Goal: Transaction & Acquisition: Purchase product/service

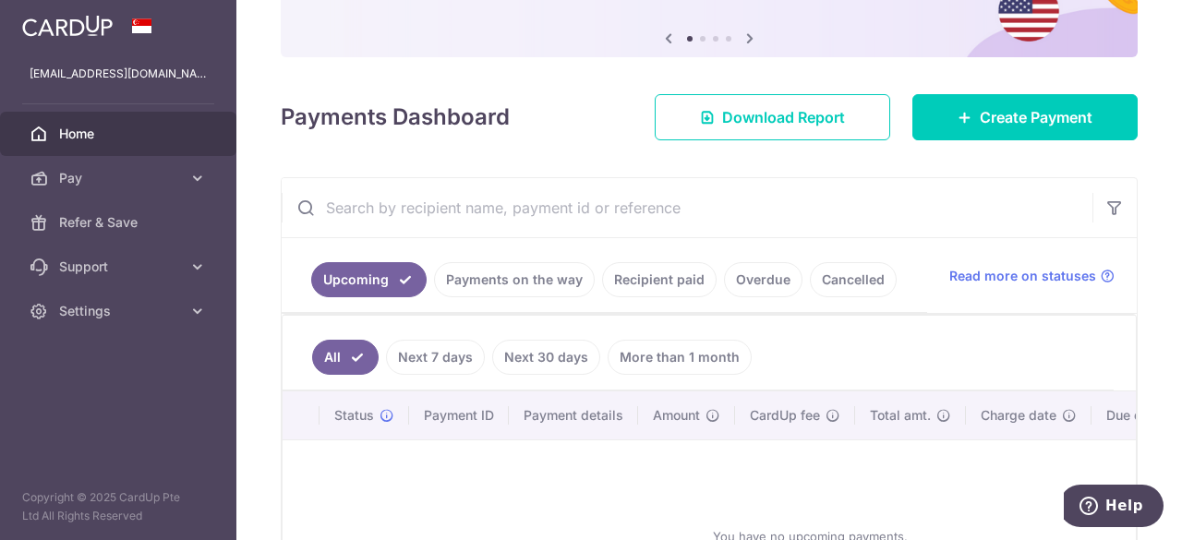
scroll to position [277, 0]
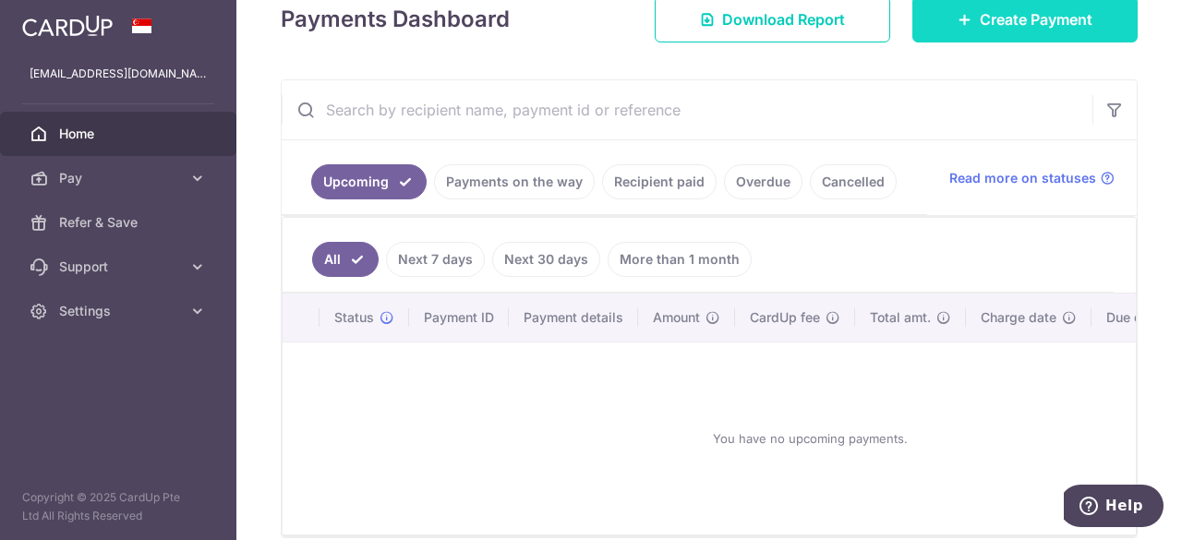
click at [994, 30] on link "Create Payment" at bounding box center [1024, 19] width 225 height 46
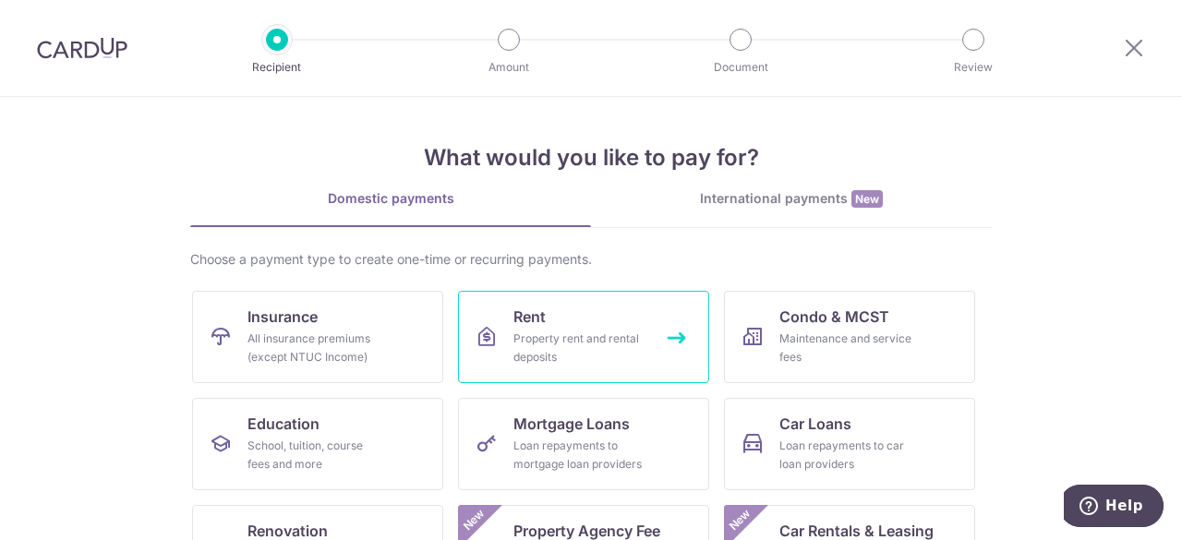
click at [527, 363] on div "Property rent and rental deposits" at bounding box center [579, 348] width 133 height 37
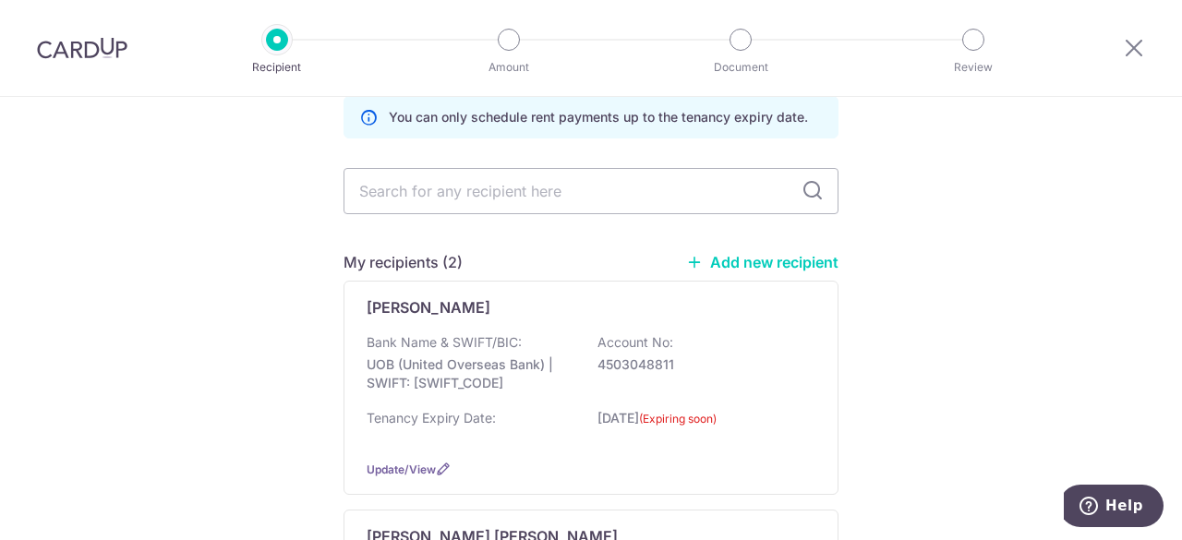
scroll to position [185, 0]
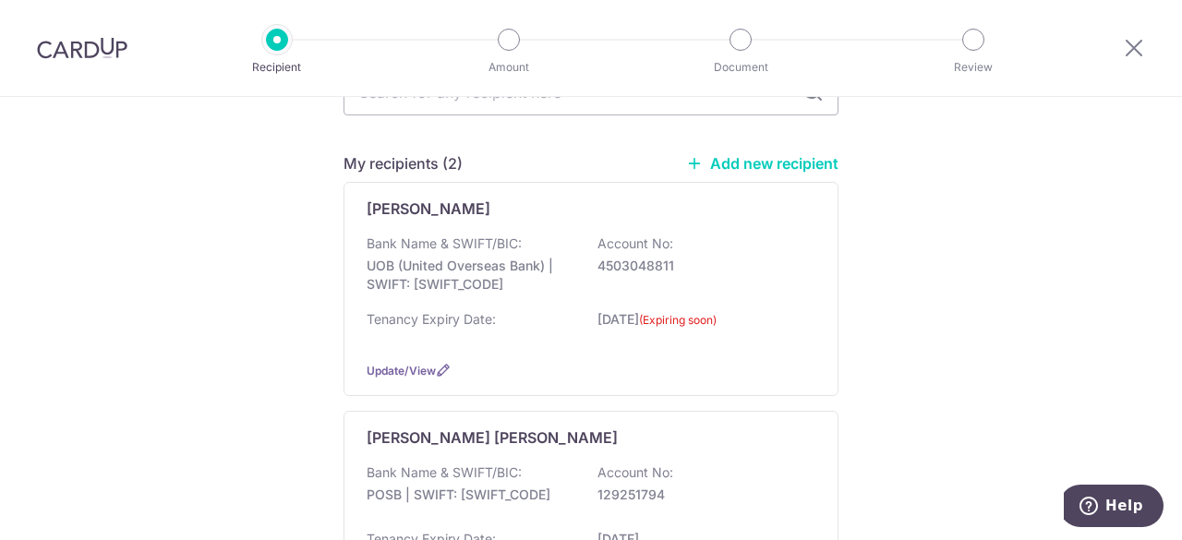
click at [721, 166] on link "Add new recipient" at bounding box center [762, 163] width 152 height 18
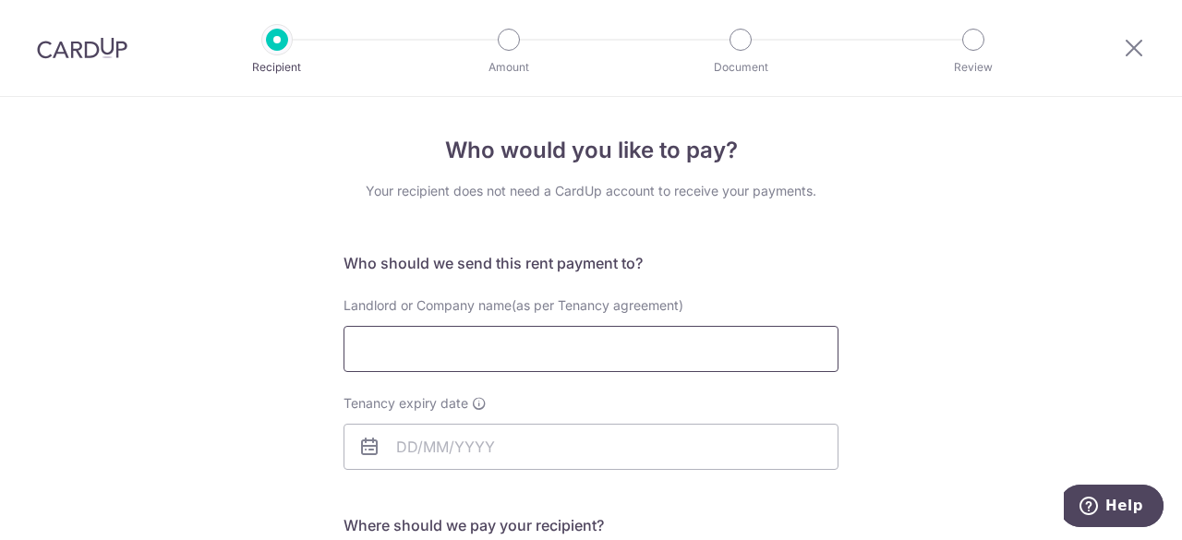
click at [418, 344] on input "Landlord or Company name(as per Tenancy agreement)" at bounding box center [590, 349] width 495 height 46
type input "See Cheng Lian"
click at [489, 442] on input "Tenancy expiry date" at bounding box center [590, 447] width 495 height 46
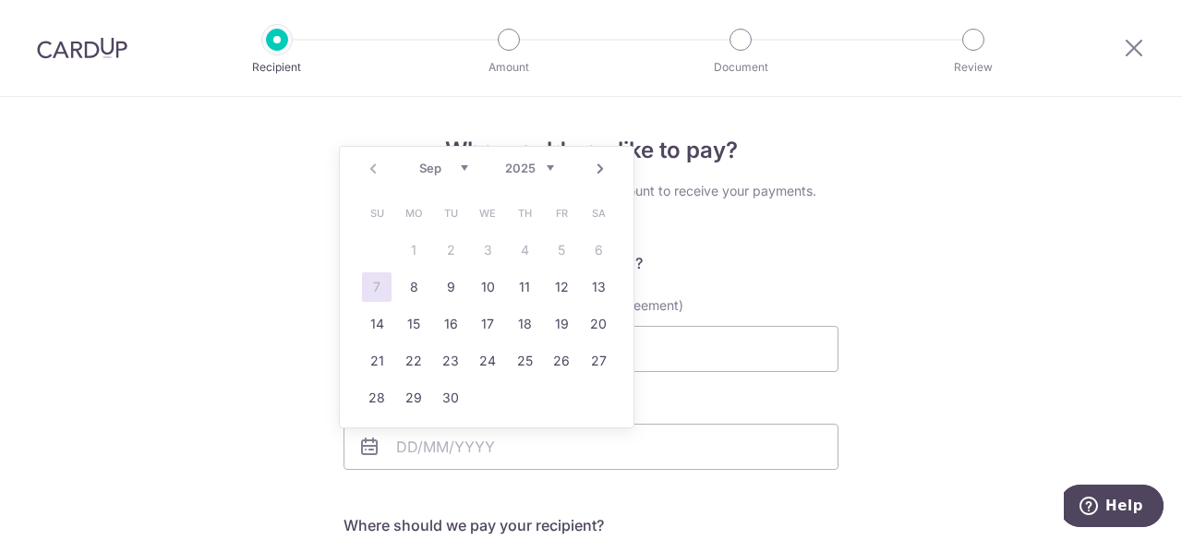
click at [601, 171] on link "Next" at bounding box center [600, 169] width 22 height 22
click at [549, 167] on select "2025 2026 2027 2028 2029 2030 2031 2032 2033 2034 2035" at bounding box center [529, 168] width 49 height 15
click at [374, 167] on link "Prev" at bounding box center [373, 169] width 22 height 22
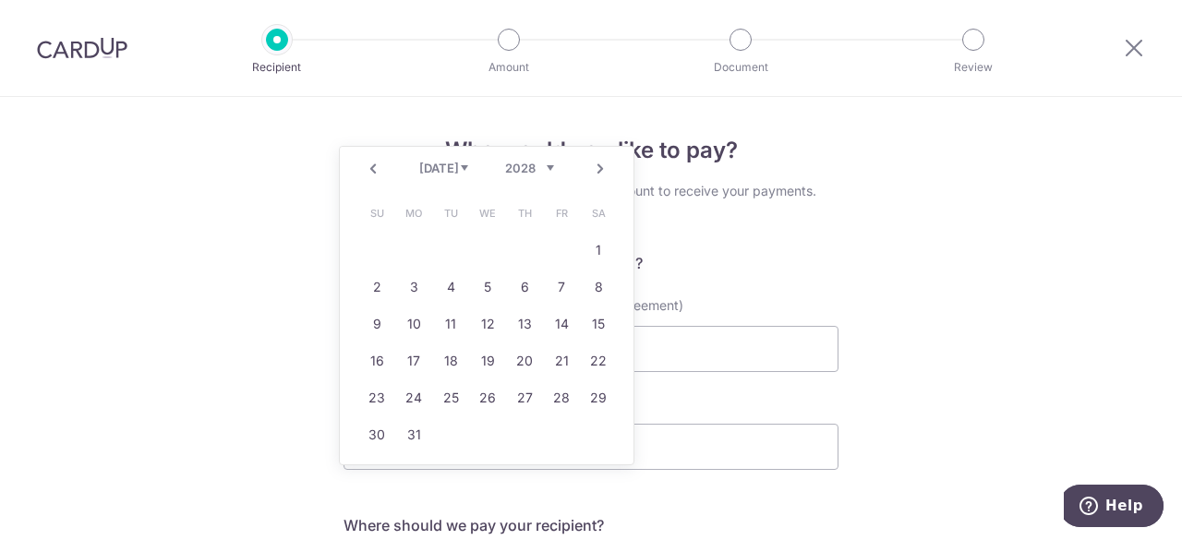
click at [374, 167] on link "Prev" at bounding box center [373, 169] width 22 height 22
click at [604, 327] on link "18" at bounding box center [598, 324] width 30 height 30
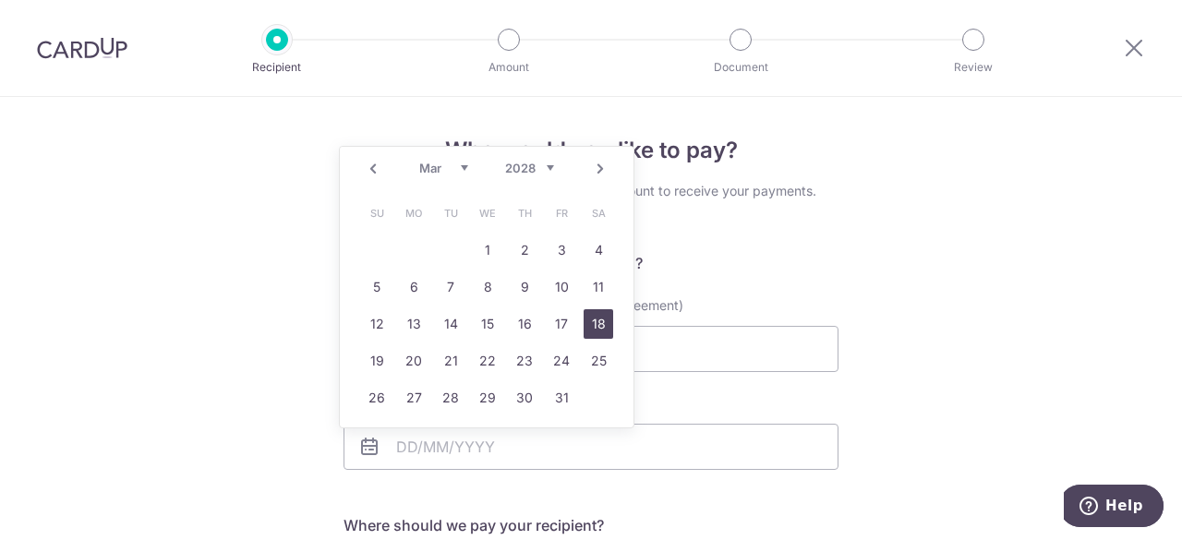
type input "18/03/2028"
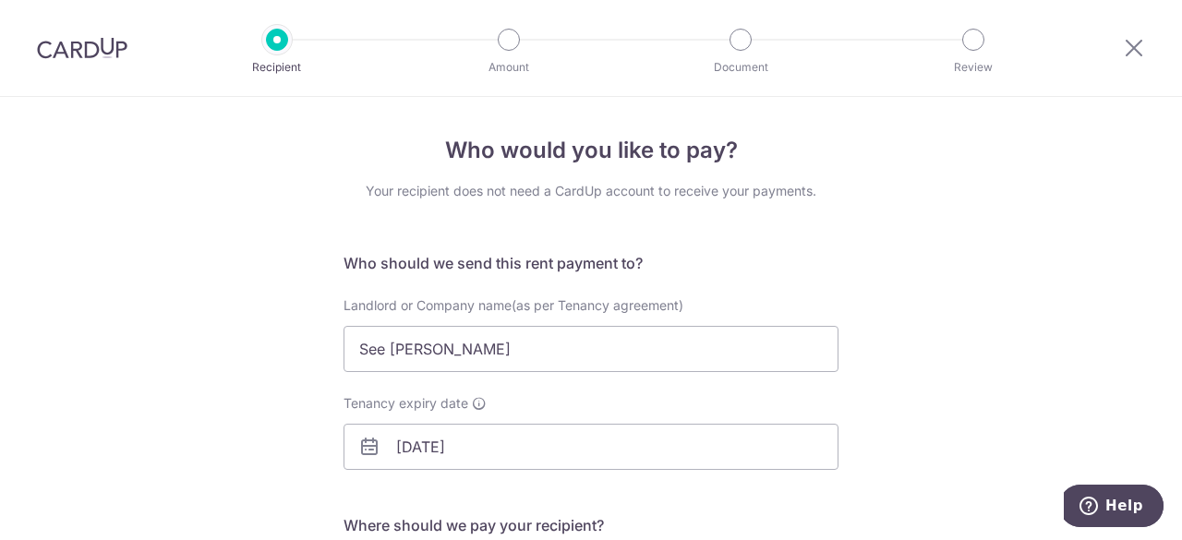
click at [999, 328] on div "Who would you like to pay? Your recipient does not need a CardUp account to rec…" at bounding box center [591, 536] width 1182 height 879
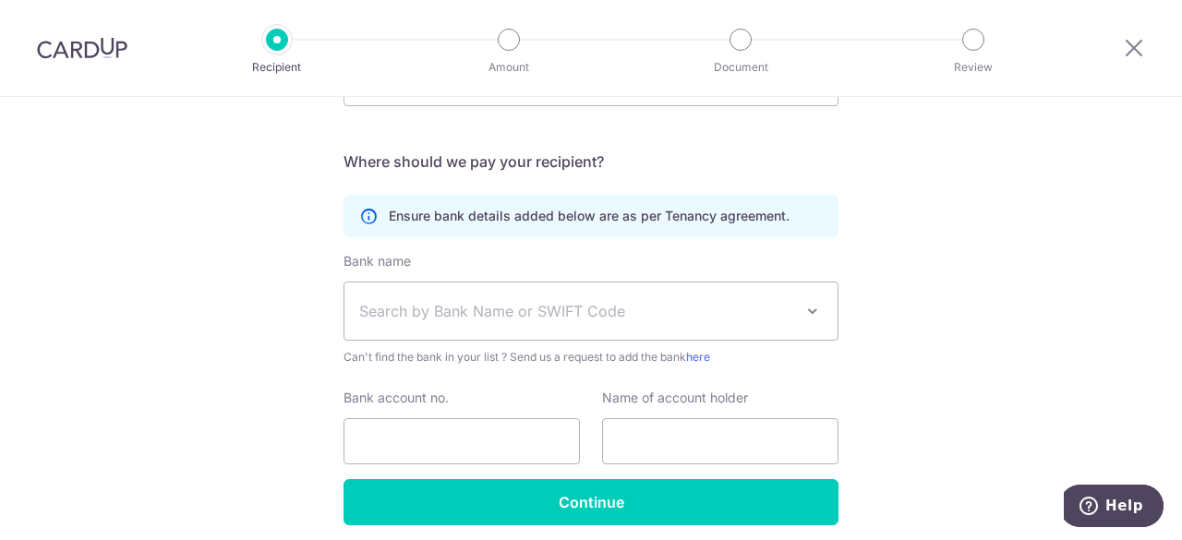
scroll to position [369, 0]
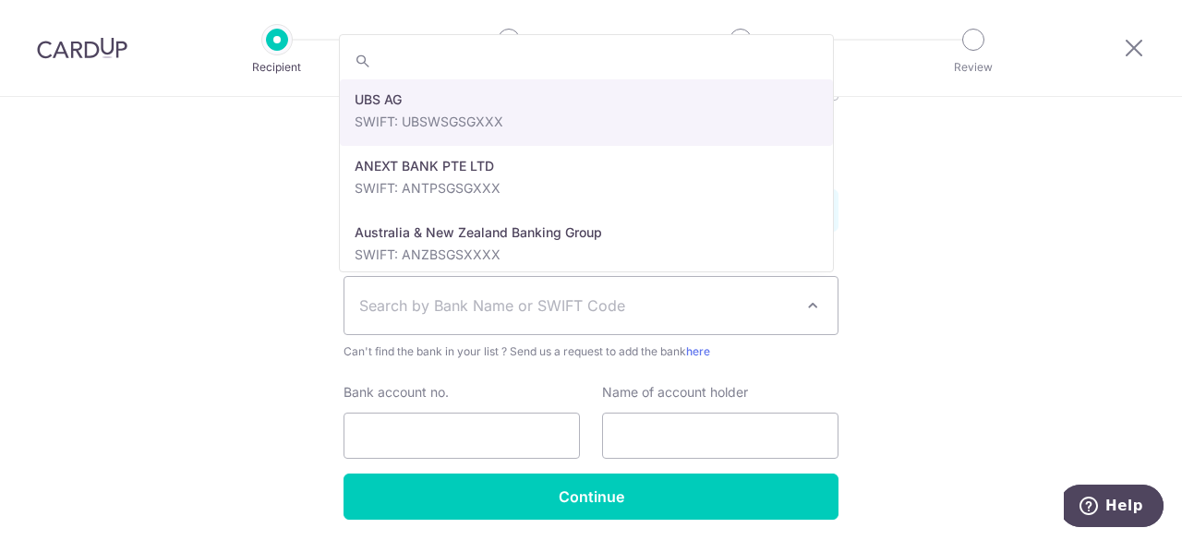
click at [642, 294] on span "Search by Bank Name or SWIFT Code" at bounding box center [576, 305] width 434 height 22
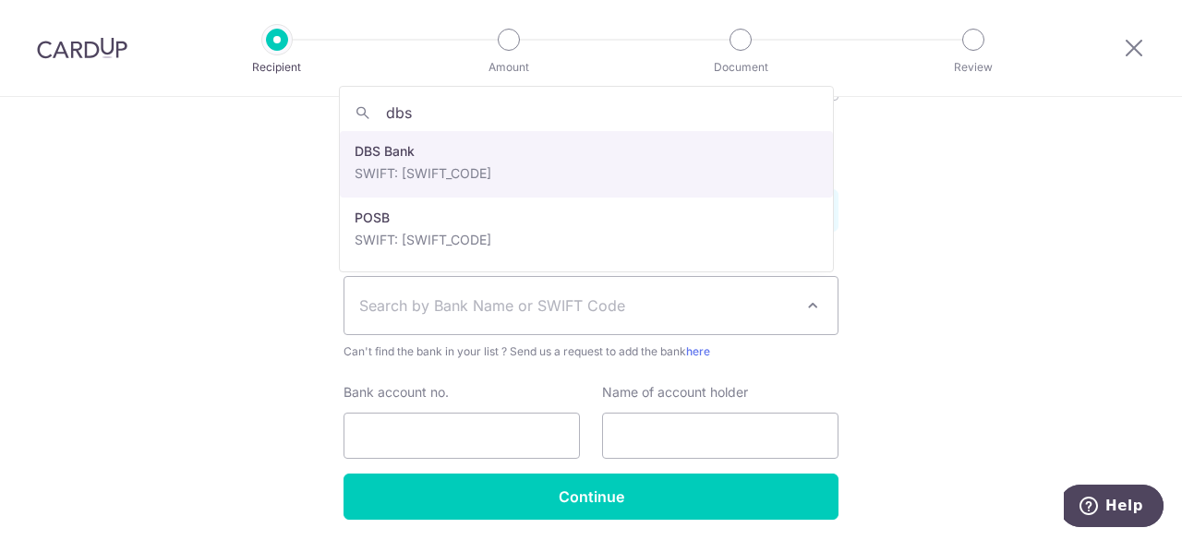
type input "dbs"
select select "6"
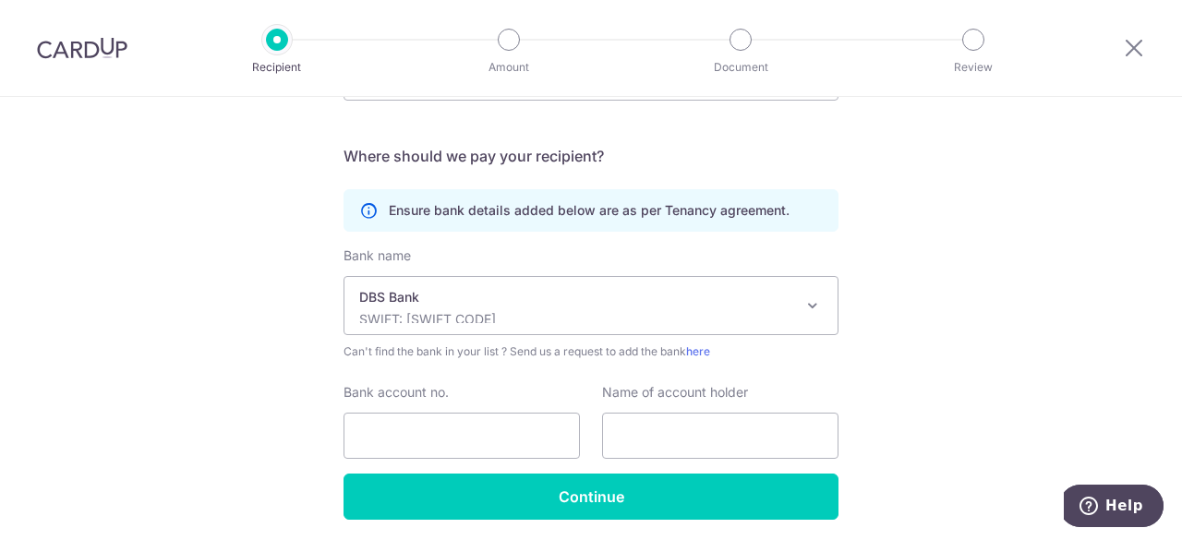
click at [1023, 250] on div "Who would you like to pay? Your recipient does not need a CardUp account to rec…" at bounding box center [591, 167] width 1182 height 879
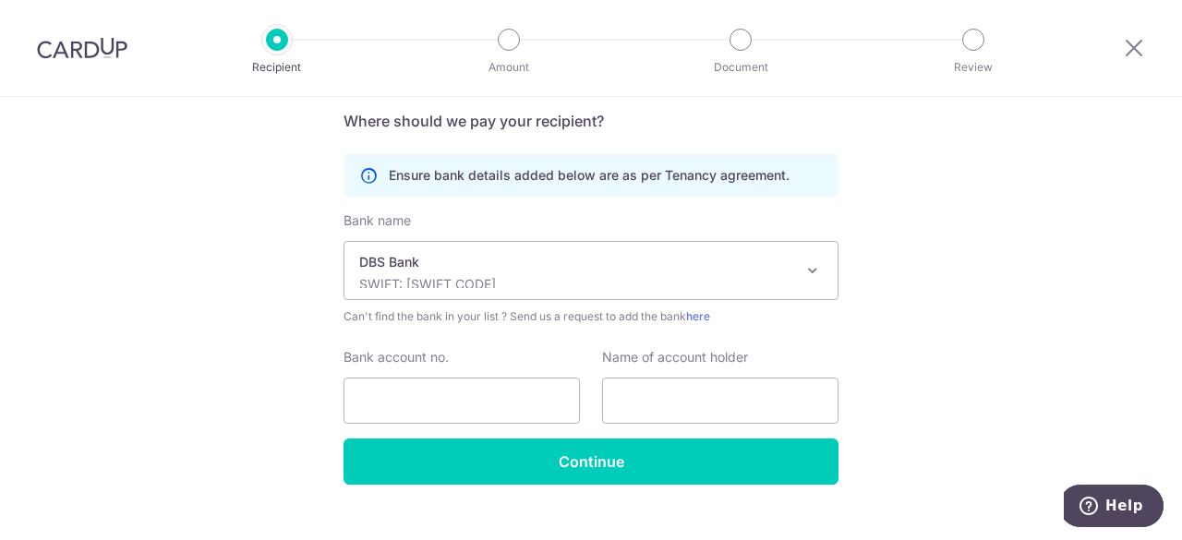
scroll to position [434, 0]
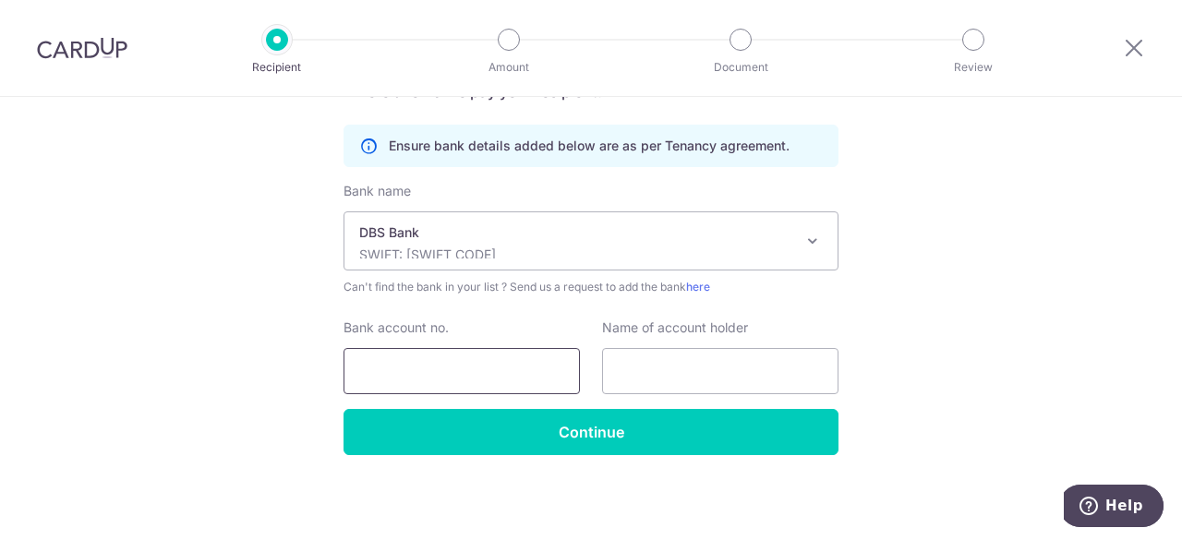
click at [383, 372] on input "Bank account no." at bounding box center [461, 371] width 236 height 46
type input "0150027304"
click at [742, 370] on input "text" at bounding box center [720, 371] width 236 height 46
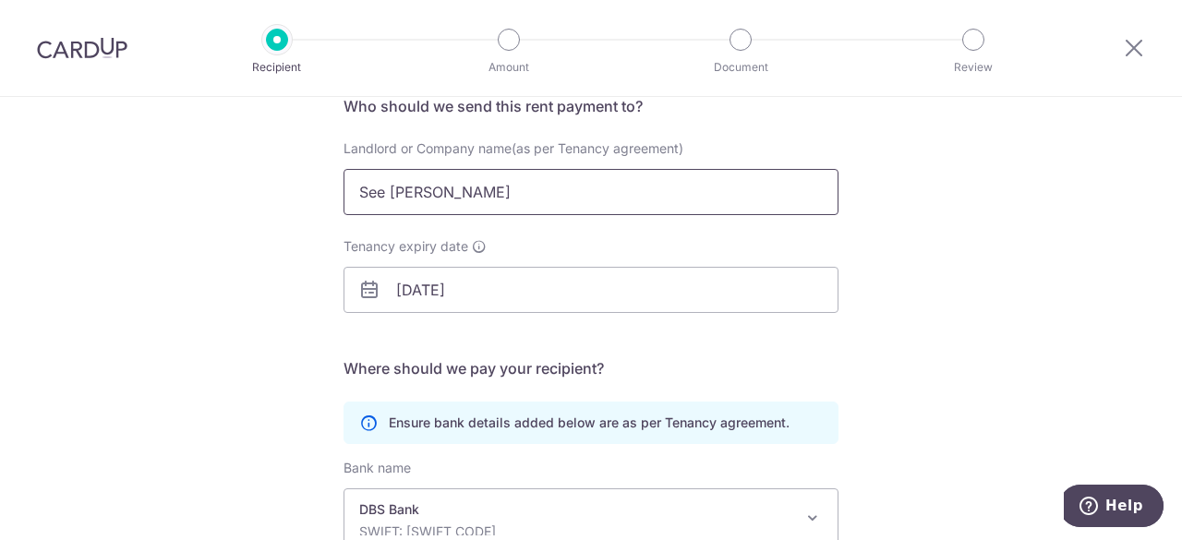
drag, startPoint x: 494, startPoint y: 198, endPoint x: 300, endPoint y: 178, distance: 194.8
click at [297, 179] on div "Who would you like to pay? Your recipient does not need a CardUp account to rec…" at bounding box center [591, 379] width 1182 height 879
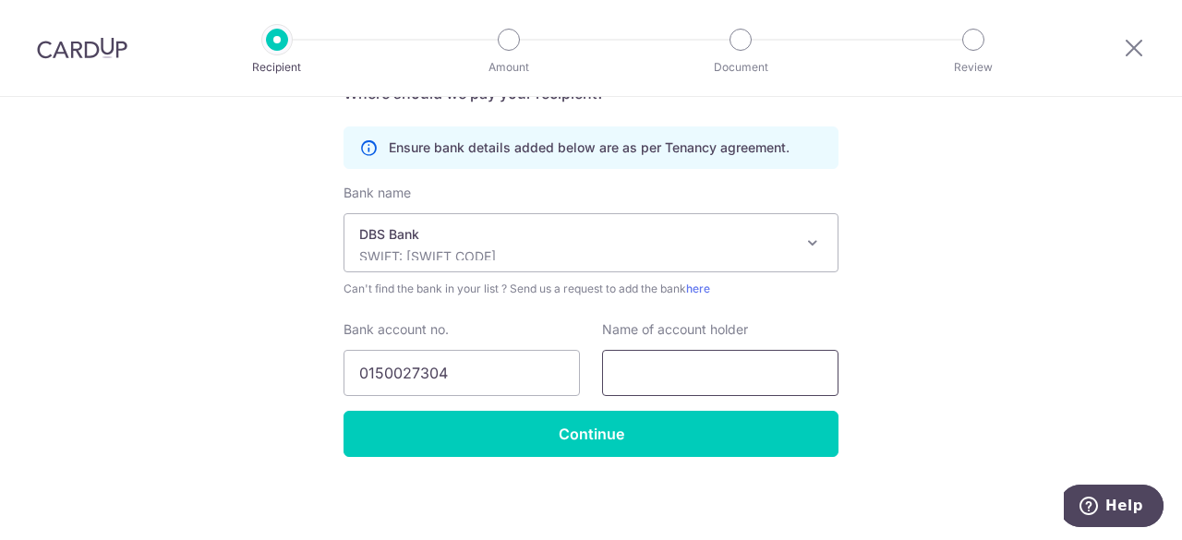
scroll to position [434, 0]
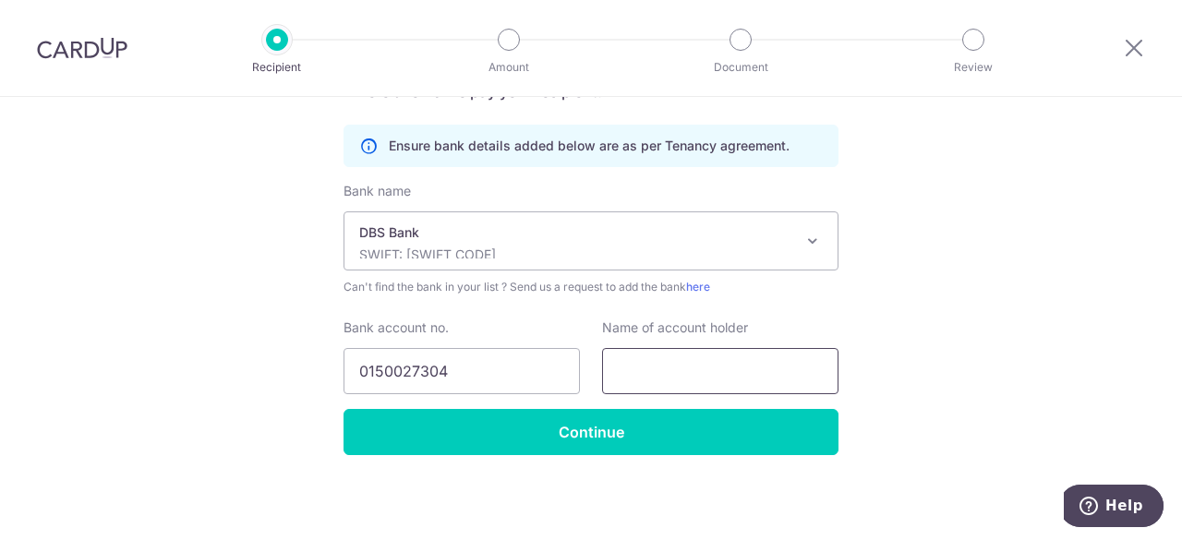
click at [667, 371] on input "text" at bounding box center [720, 371] width 236 height 46
paste input "See Cheng Lian"
type input "See Cheng Lian"
click at [1019, 376] on div "Who would you like to pay? Your recipient does not need a CardUp account to rec…" at bounding box center [591, 102] width 1182 height 879
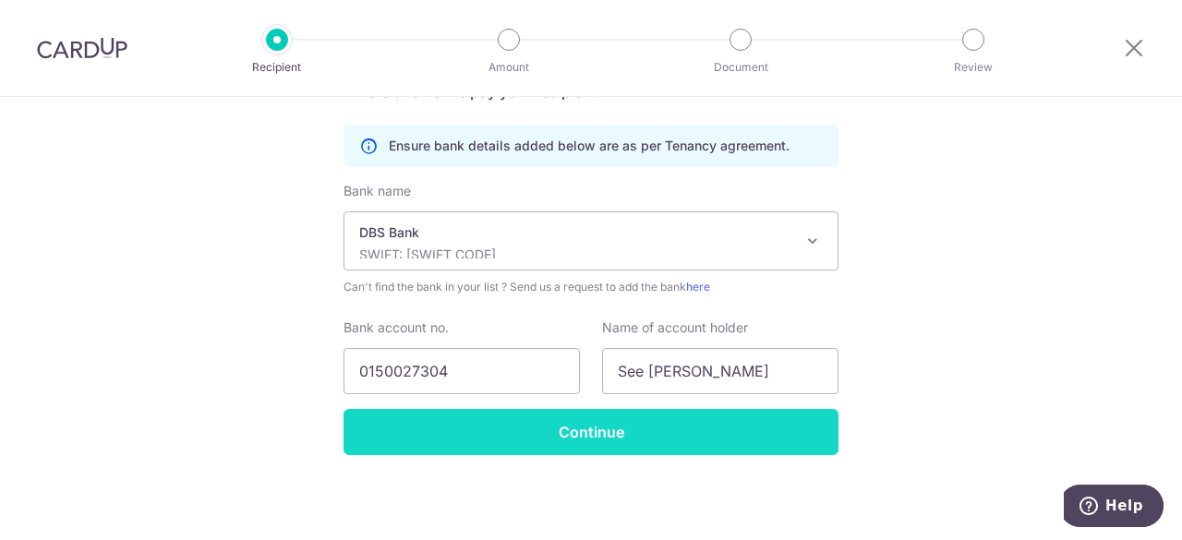
click at [661, 438] on input "Continue" at bounding box center [590, 432] width 495 height 46
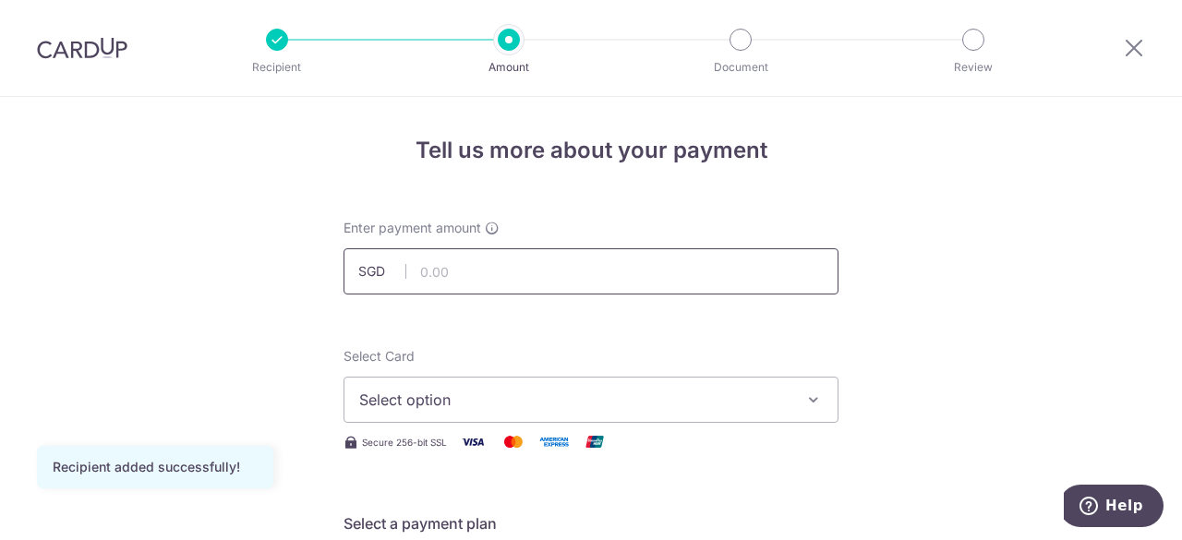
click at [498, 261] on input "text" at bounding box center [590, 271] width 495 height 46
type input "5,500.00"
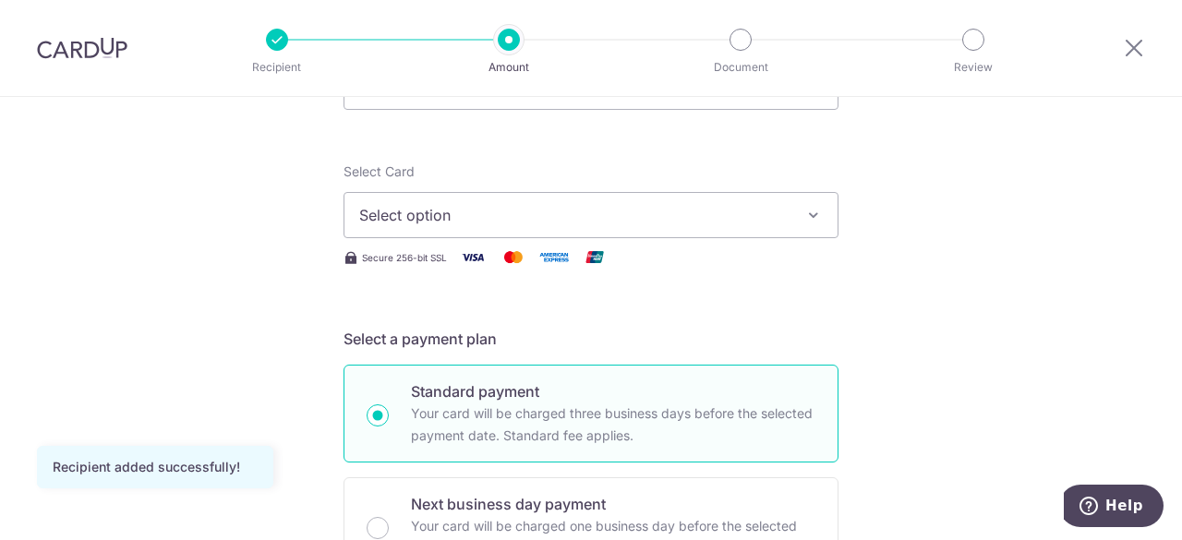
click at [809, 216] on icon "button" at bounding box center [813, 215] width 18 height 18
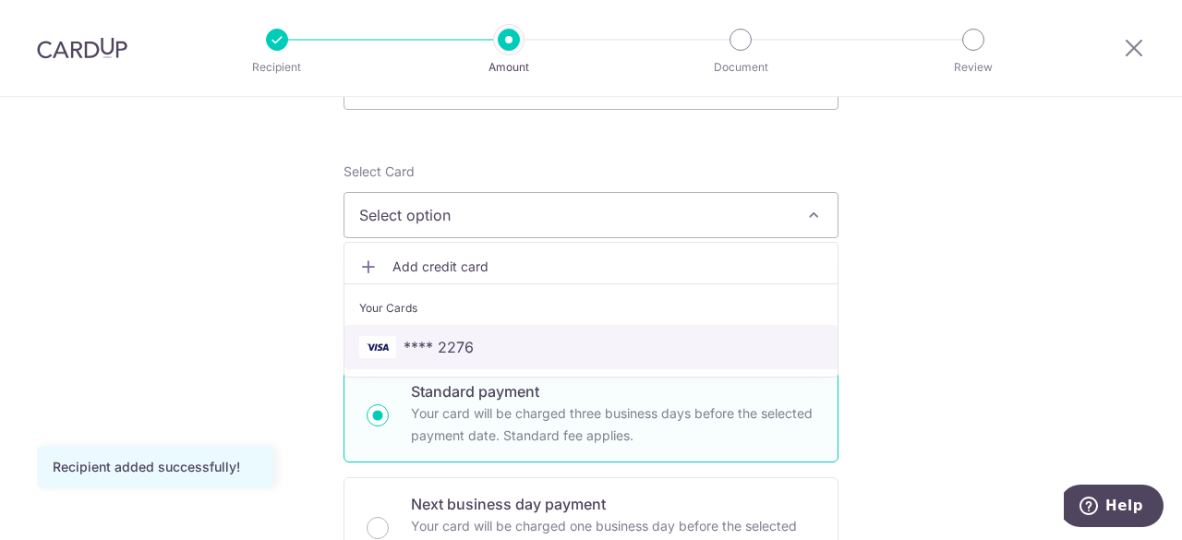
click at [438, 342] on span "**** 2276" at bounding box center [438, 347] width 70 height 22
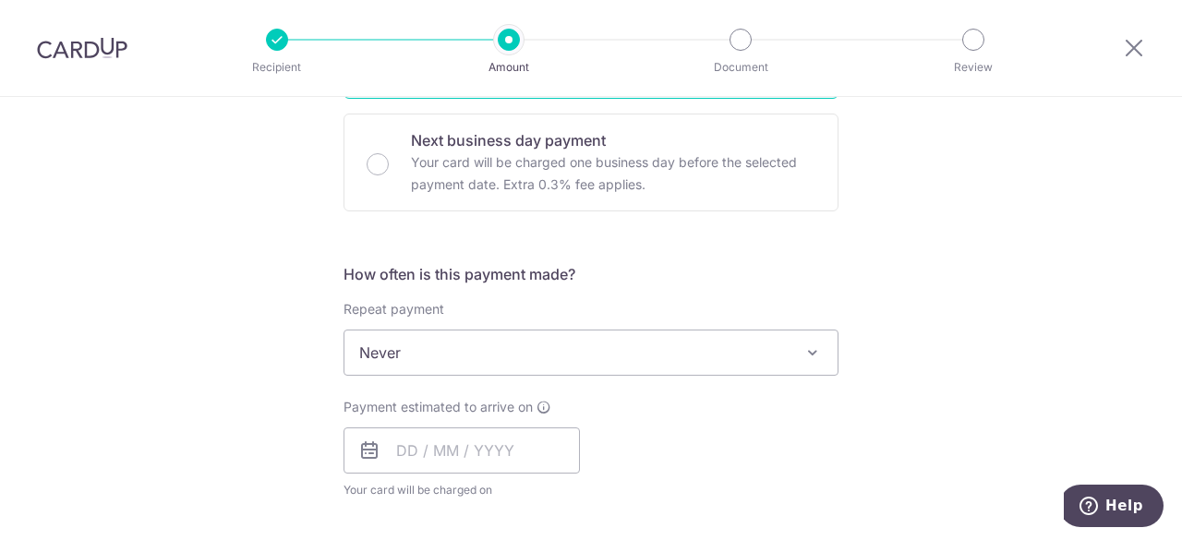
scroll to position [646, 0]
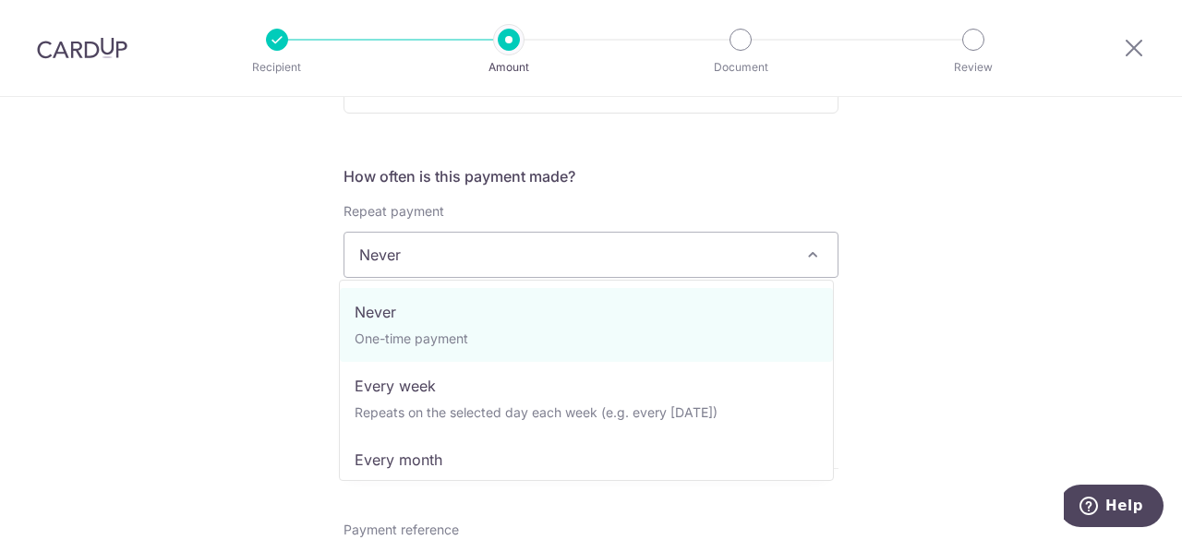
click at [809, 256] on span at bounding box center [812, 255] width 22 height 22
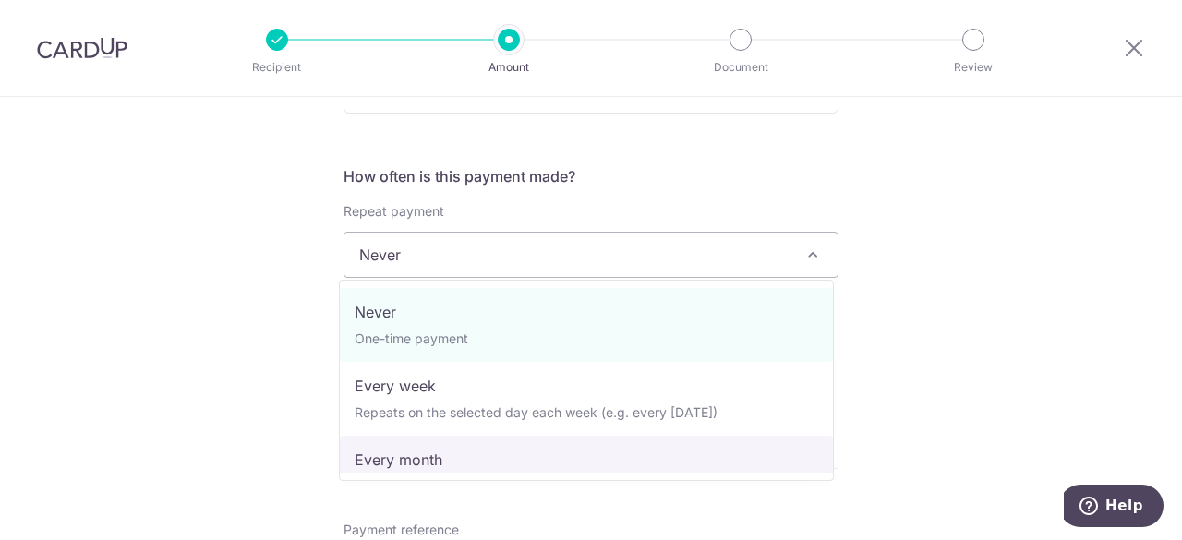
select select "3"
type input "18/03/2028"
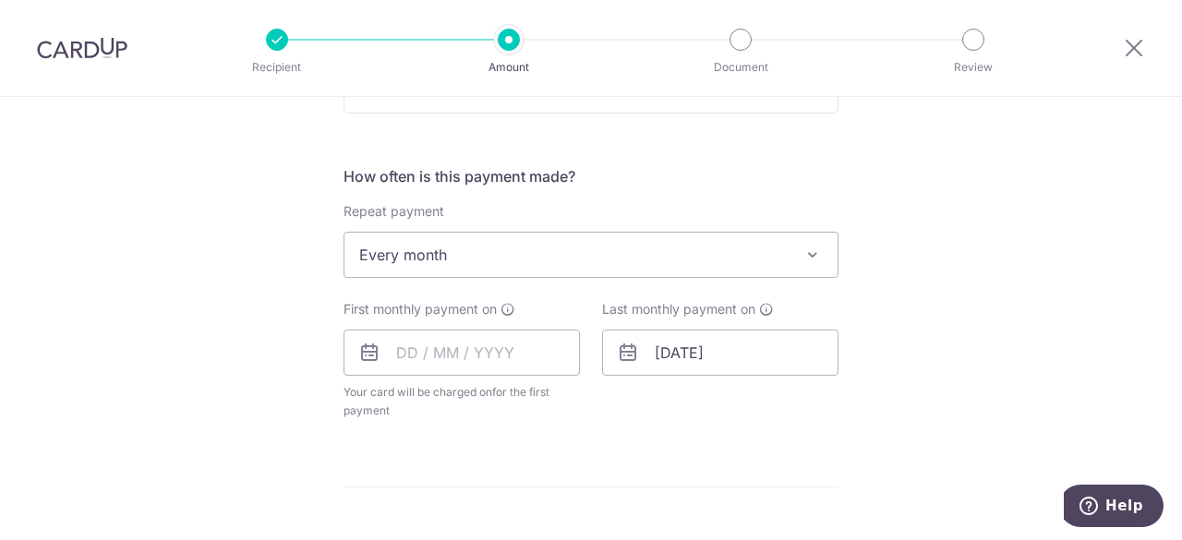
click at [1006, 341] on div "Tell us more about your payment Enter payment amount SGD 5,500.00 5500.00 Recip…" at bounding box center [591, 295] width 1182 height 1688
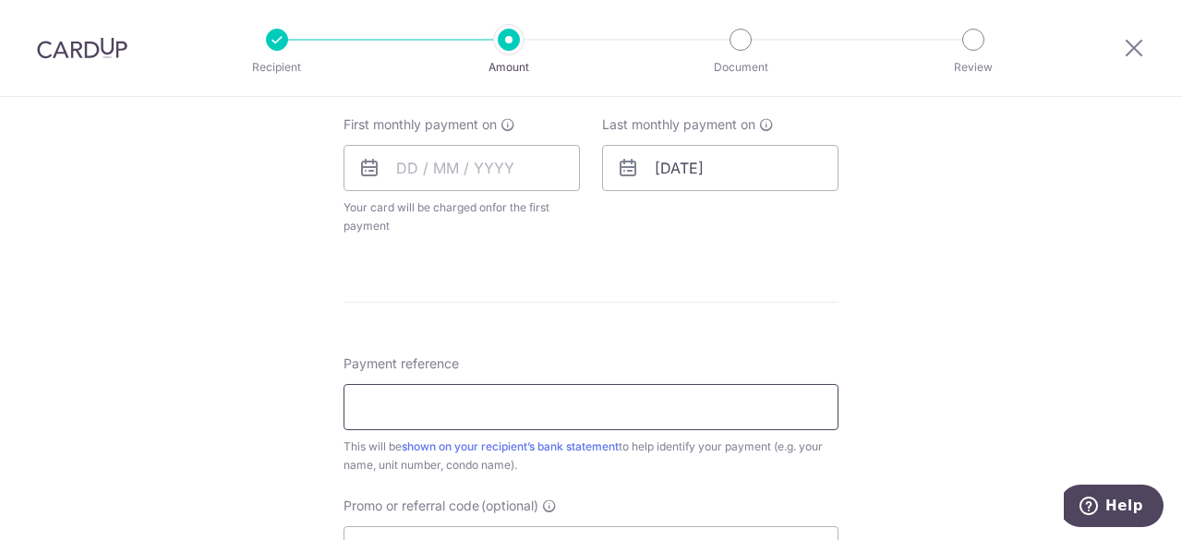
click at [465, 407] on input "Payment reference" at bounding box center [590, 407] width 495 height 46
type input "i"
click at [934, 347] on div "Tell us more about your payment Enter payment amount SGD 5,500.00 5500.00 Recip…" at bounding box center [591, 110] width 1182 height 1688
click at [449, 402] on input "Minton Rent" at bounding box center [590, 407] width 495 height 46
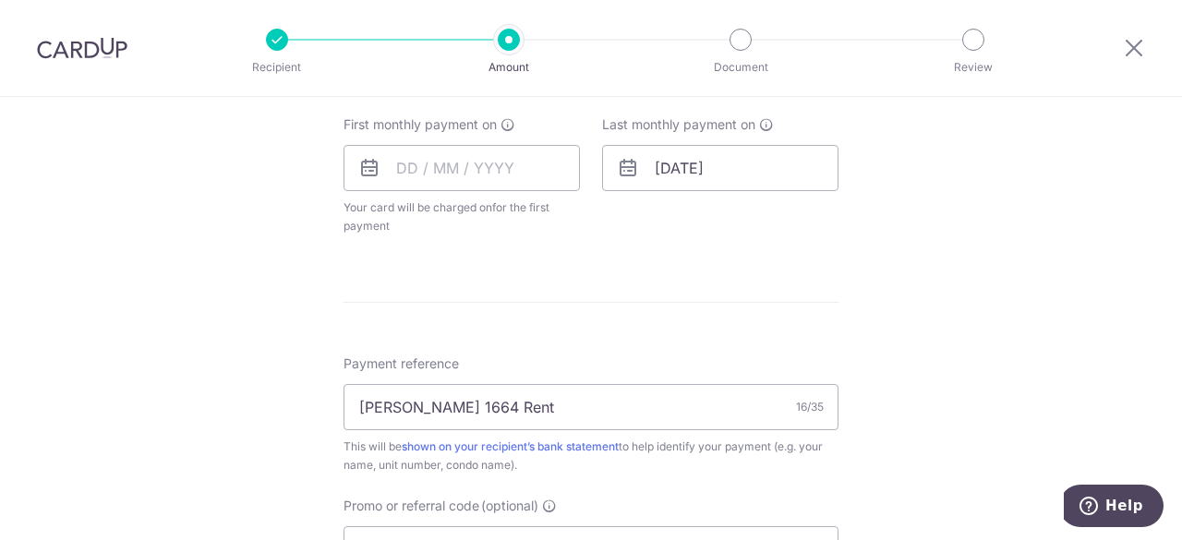
click at [932, 359] on div "Tell us more about your payment Enter payment amount SGD 5,500.00 5500.00 Recip…" at bounding box center [591, 110] width 1182 height 1688
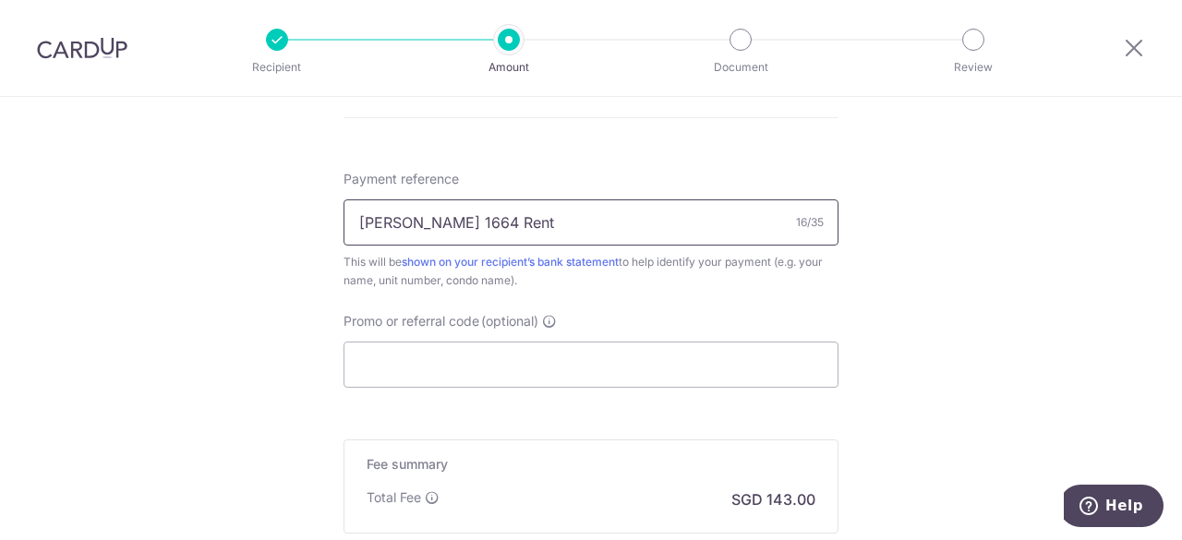
click at [422, 221] on input "Minton 1664 Rent" at bounding box center [590, 222] width 495 height 46
type input "Minton 16-64 Rent"
click at [689, 350] on input "Promo or referral code (optional)" at bounding box center [590, 365] width 495 height 46
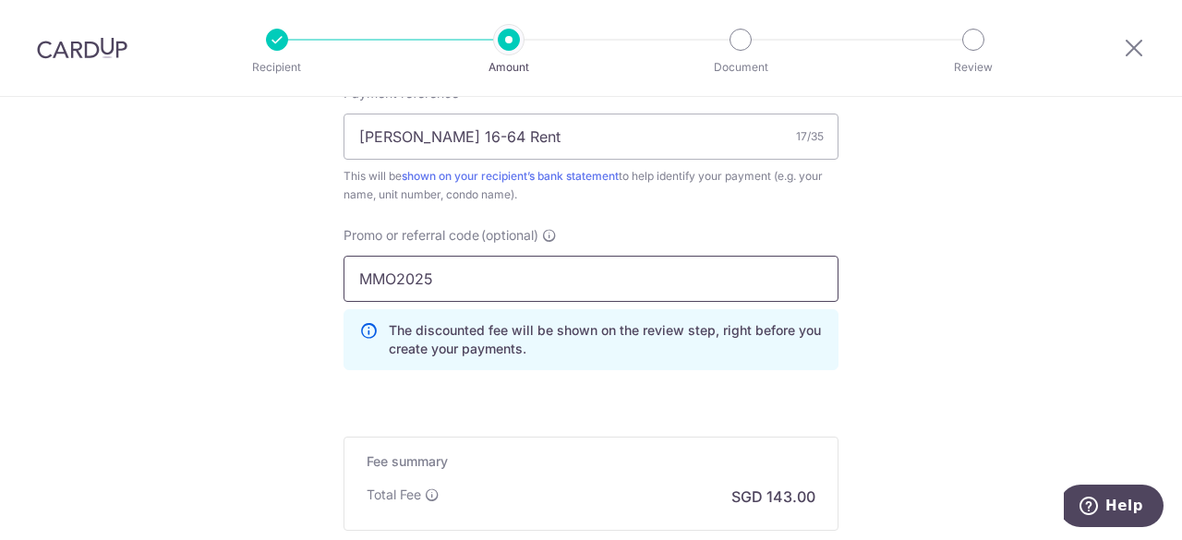
scroll to position [1200, 0]
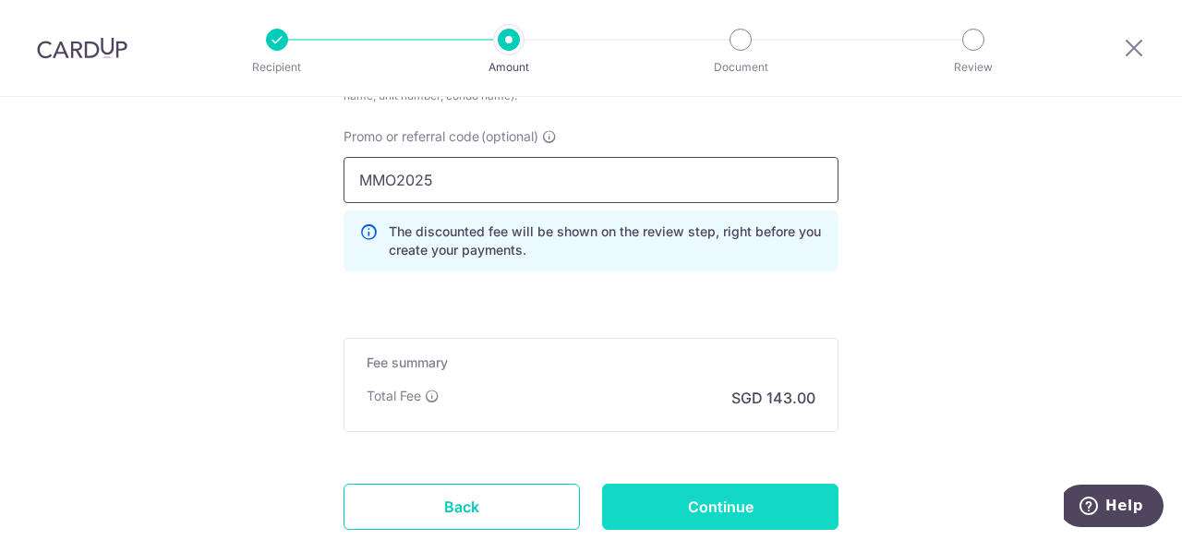
type input "MMO2025"
click at [717, 501] on input "Continue" at bounding box center [720, 507] width 236 height 46
type input "Create Schedule"
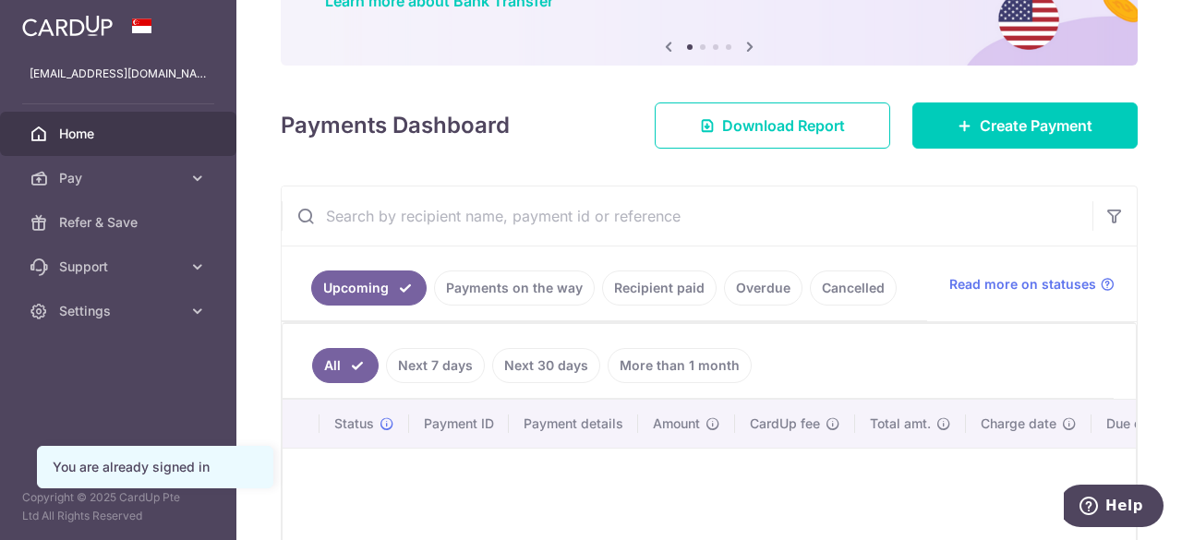
scroll to position [277, 0]
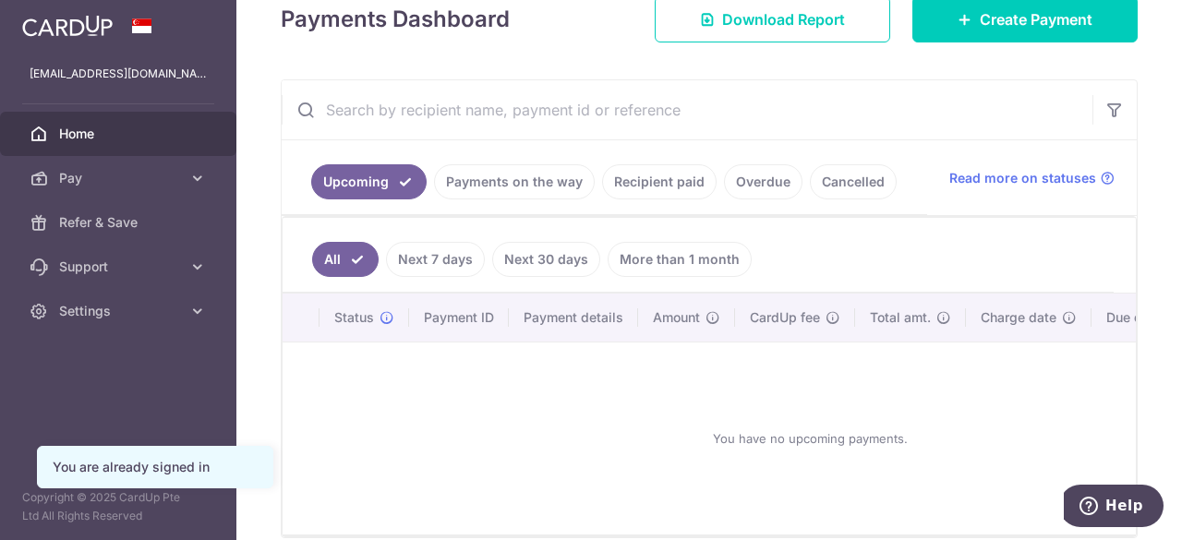
click at [500, 186] on link "Payments on the way" at bounding box center [514, 181] width 161 height 35
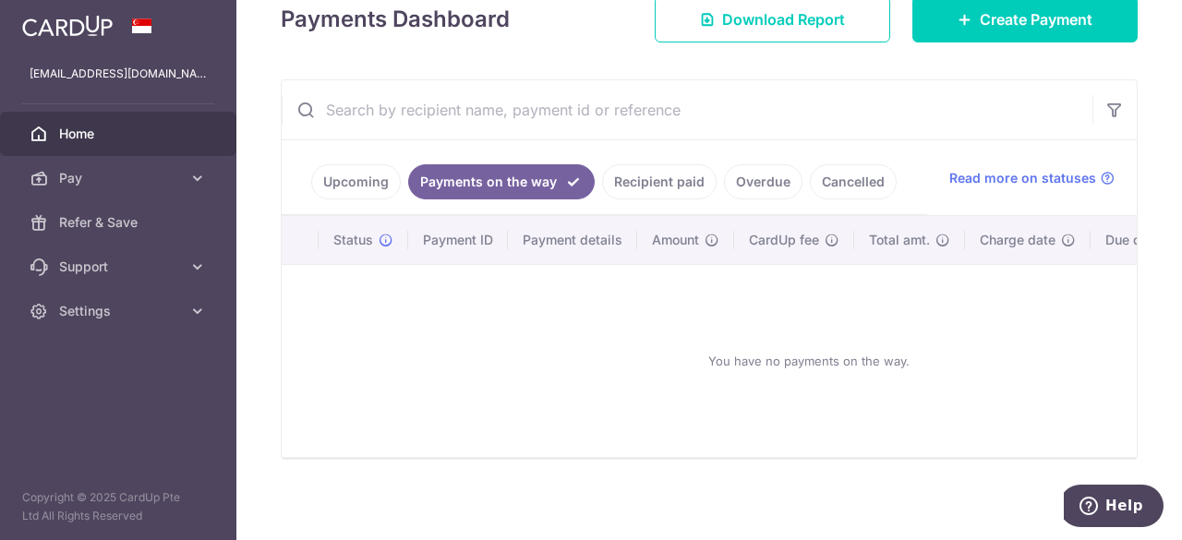
click at [352, 187] on link "Upcoming" at bounding box center [356, 181] width 90 height 35
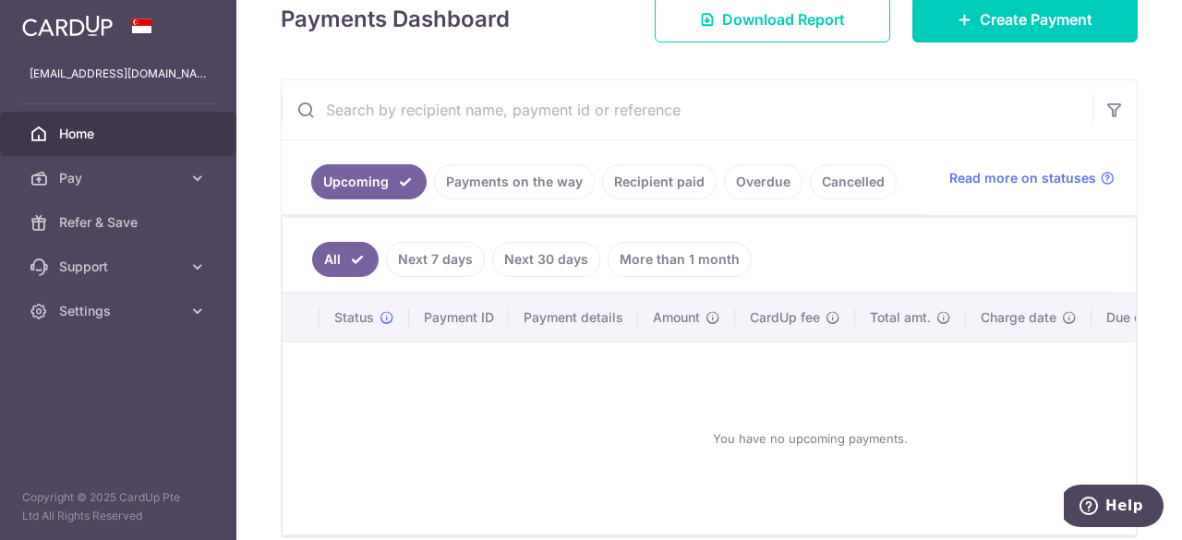
click at [441, 252] on link "Next 7 days" at bounding box center [435, 259] width 99 height 35
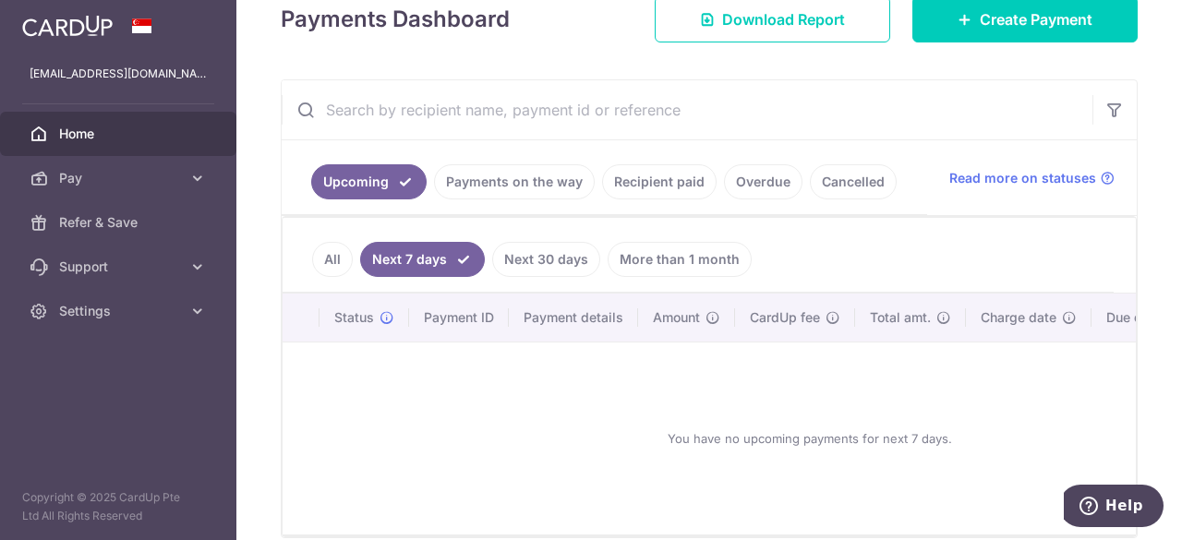
click at [333, 250] on link "All" at bounding box center [332, 259] width 41 height 35
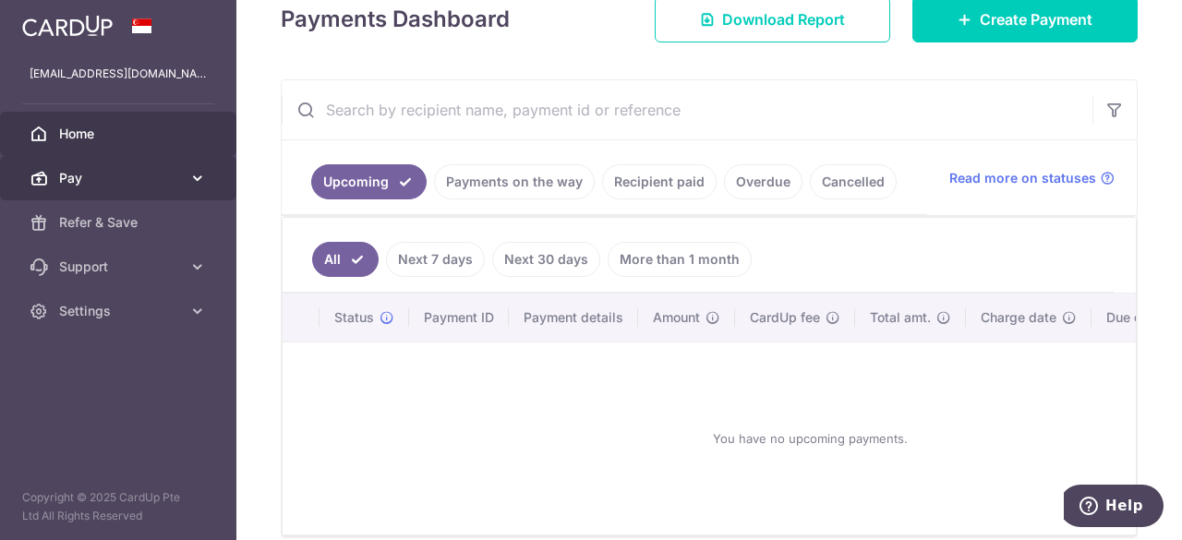
click at [87, 173] on span "Pay" at bounding box center [120, 178] width 122 height 18
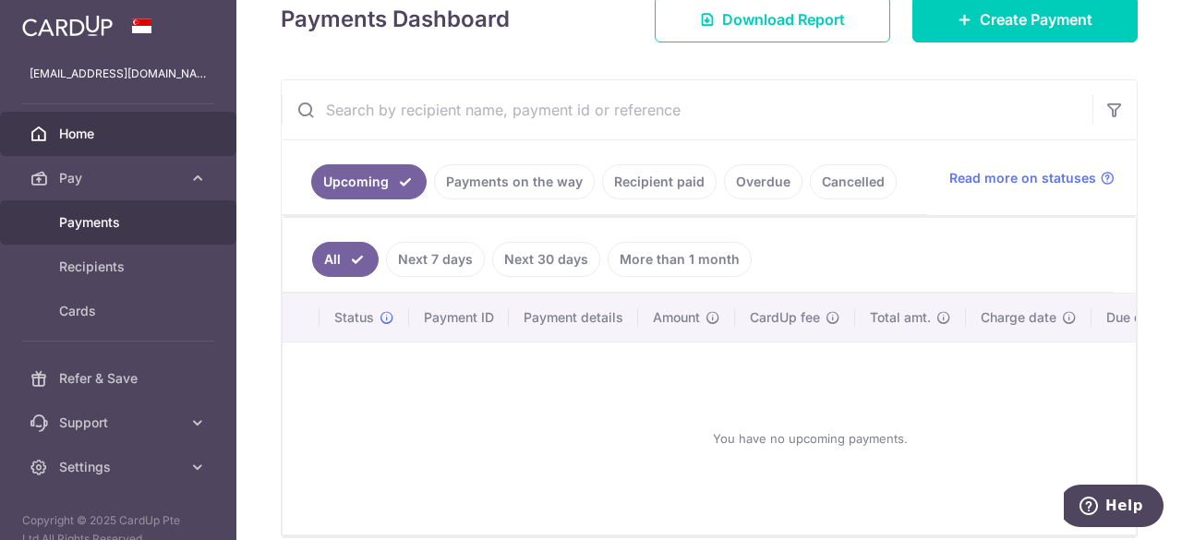
click at [107, 223] on span "Payments" at bounding box center [120, 222] width 122 height 18
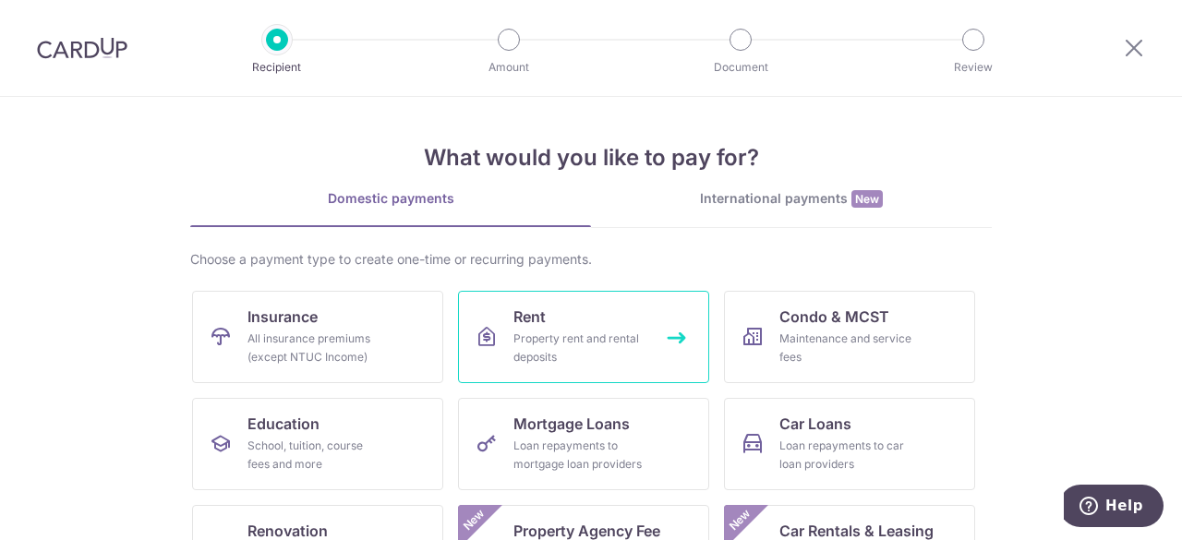
click at [661, 350] on link "Rent Property rent and rental deposits" at bounding box center [583, 337] width 251 height 92
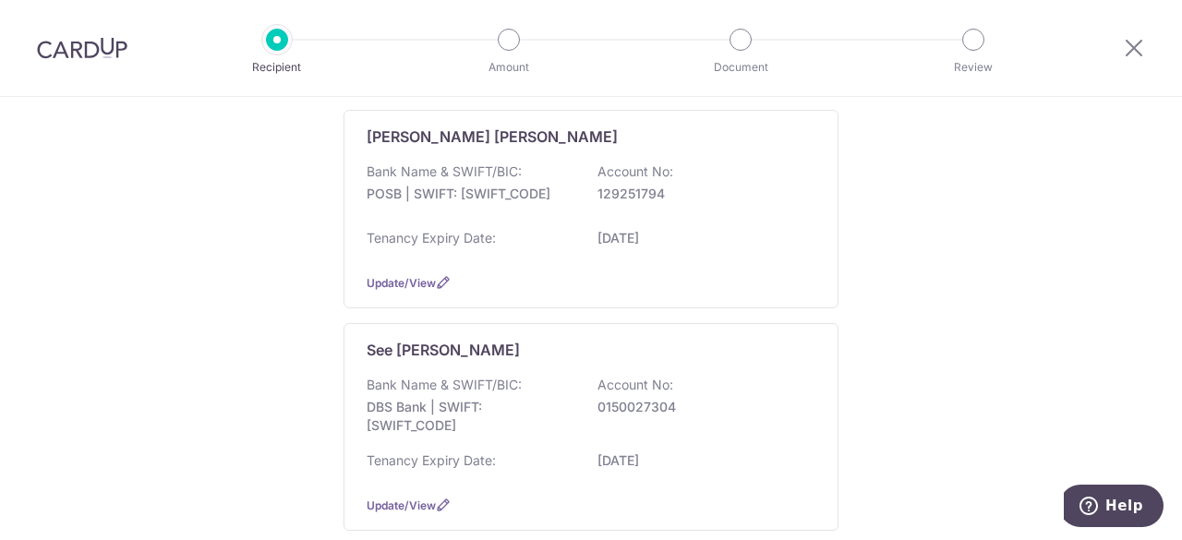
scroll to position [554, 0]
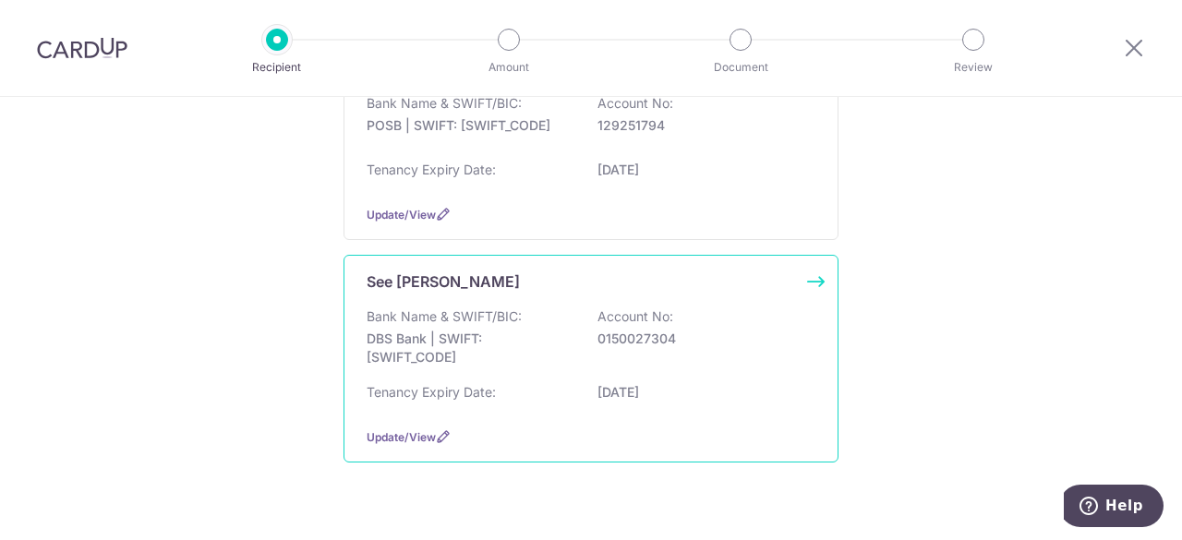
click at [480, 330] on p "DBS Bank | SWIFT: [SWIFT_CODE]" at bounding box center [469, 348] width 207 height 37
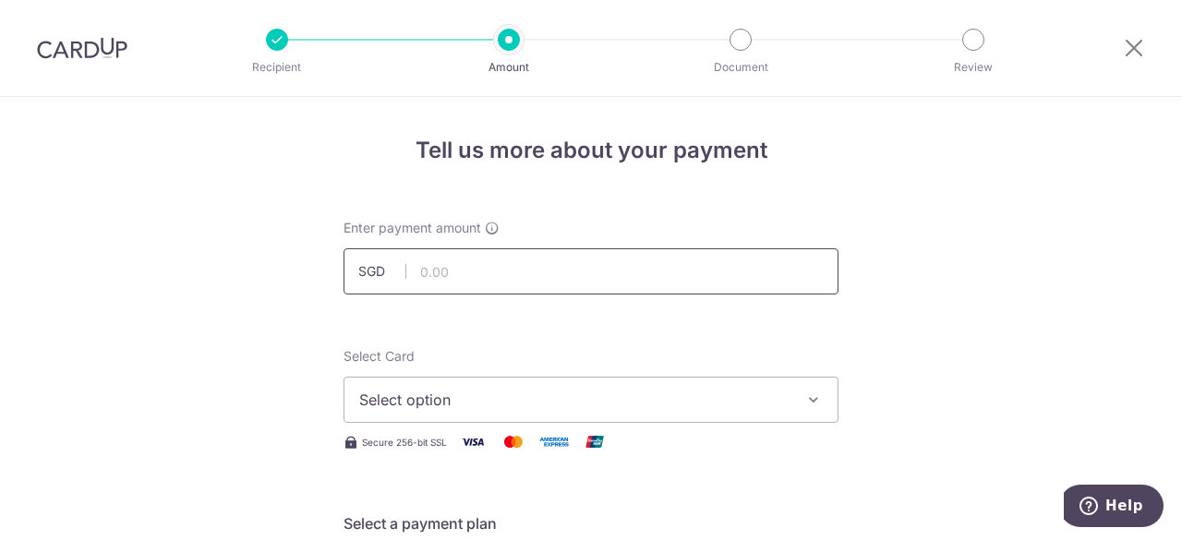
click at [654, 274] on input "text" at bounding box center [590, 271] width 495 height 46
type input "5,500.00"
click at [511, 402] on span "Select option" at bounding box center [574, 400] width 430 height 22
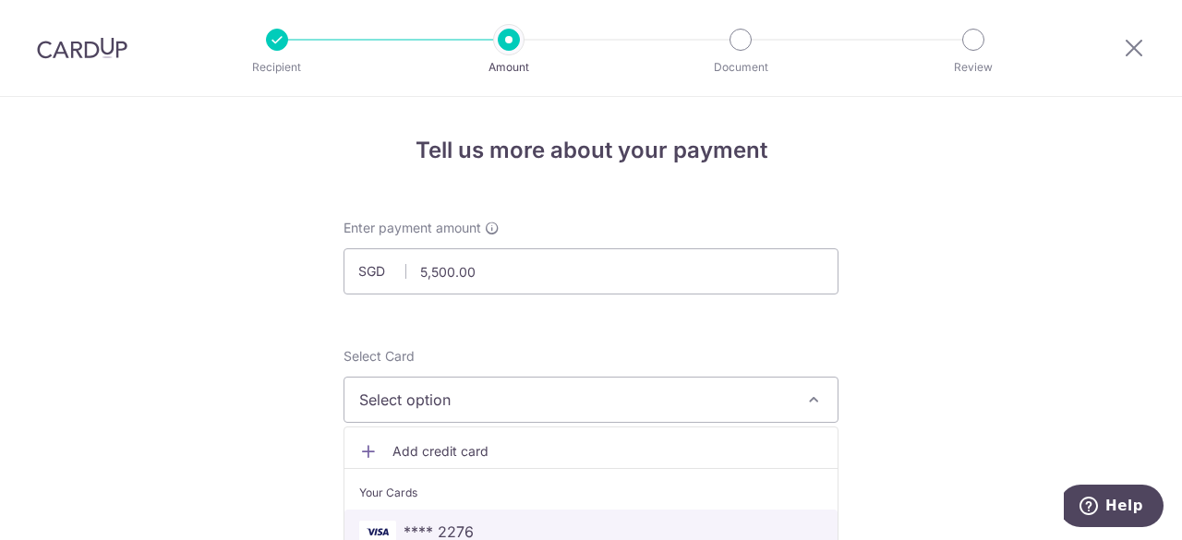
click at [435, 529] on span "**** 2276" at bounding box center [438, 532] width 70 height 22
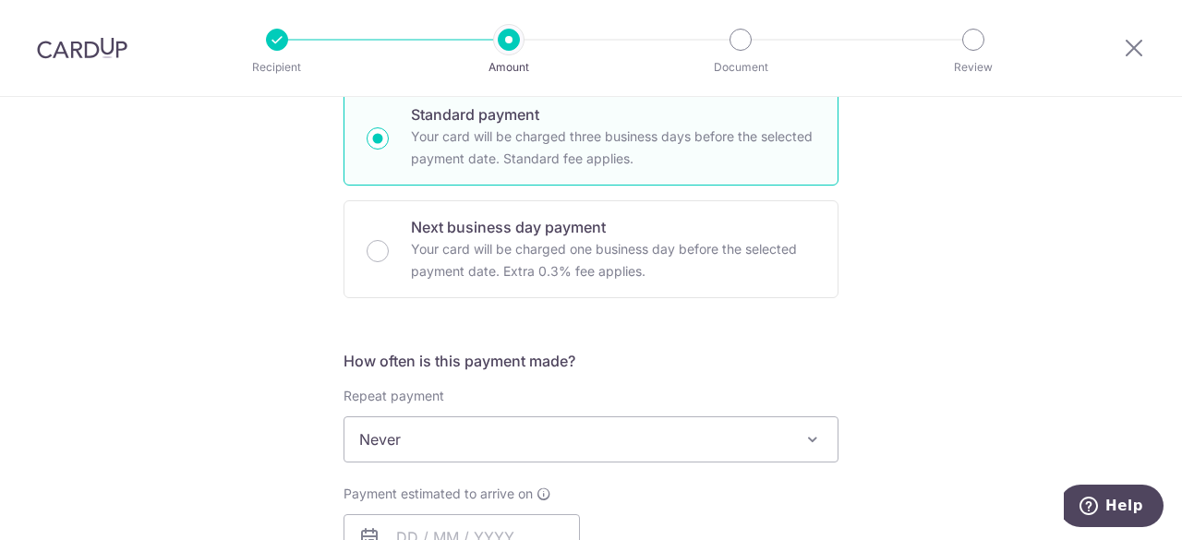
scroll to position [554, 0]
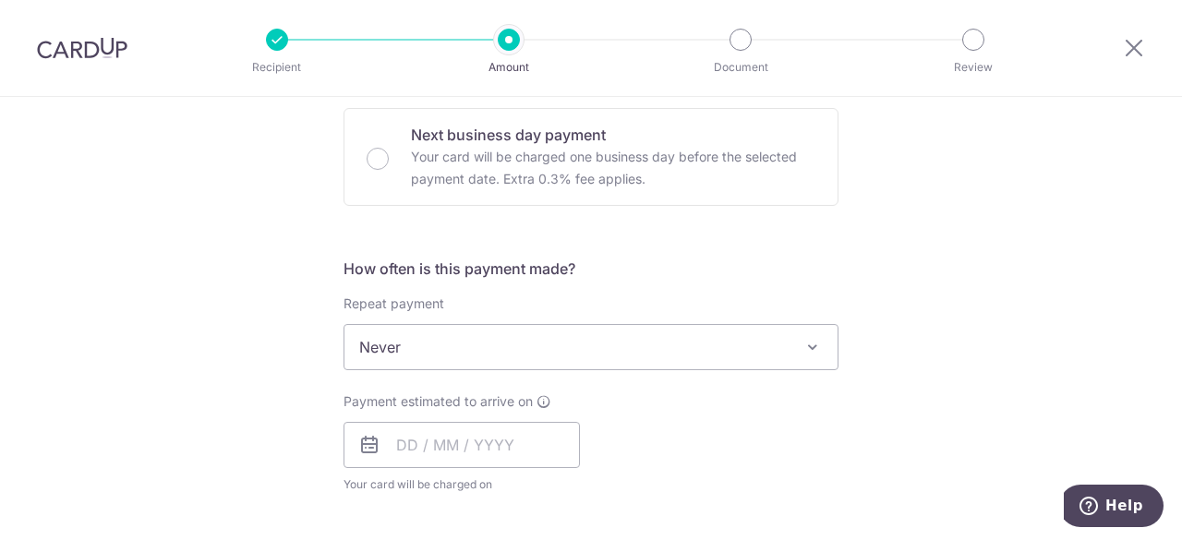
click at [752, 352] on span "Never" at bounding box center [590, 347] width 493 height 44
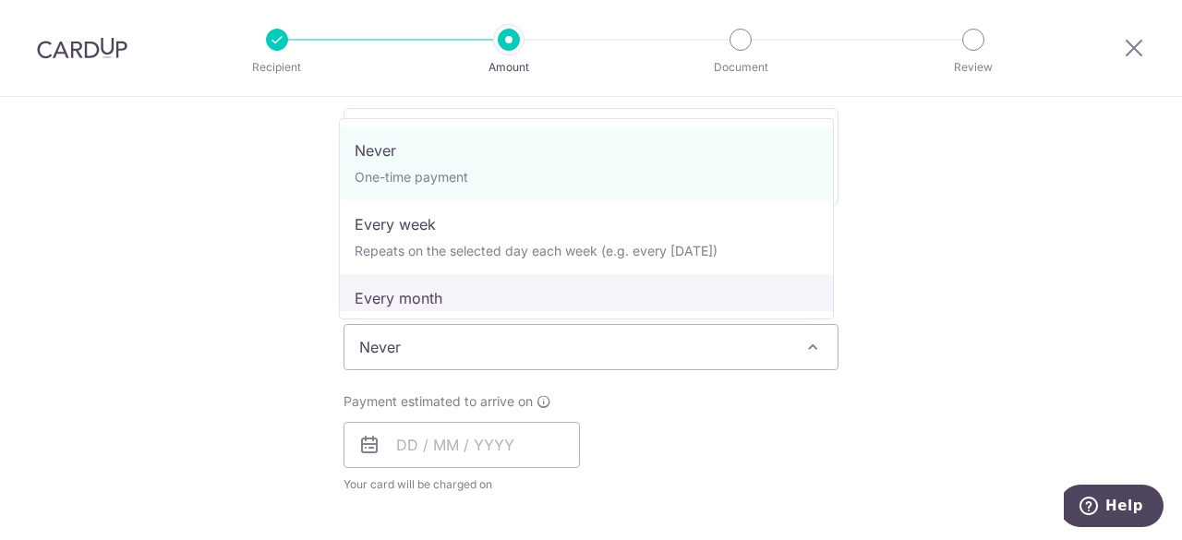
select select "3"
type input "18/03/2028"
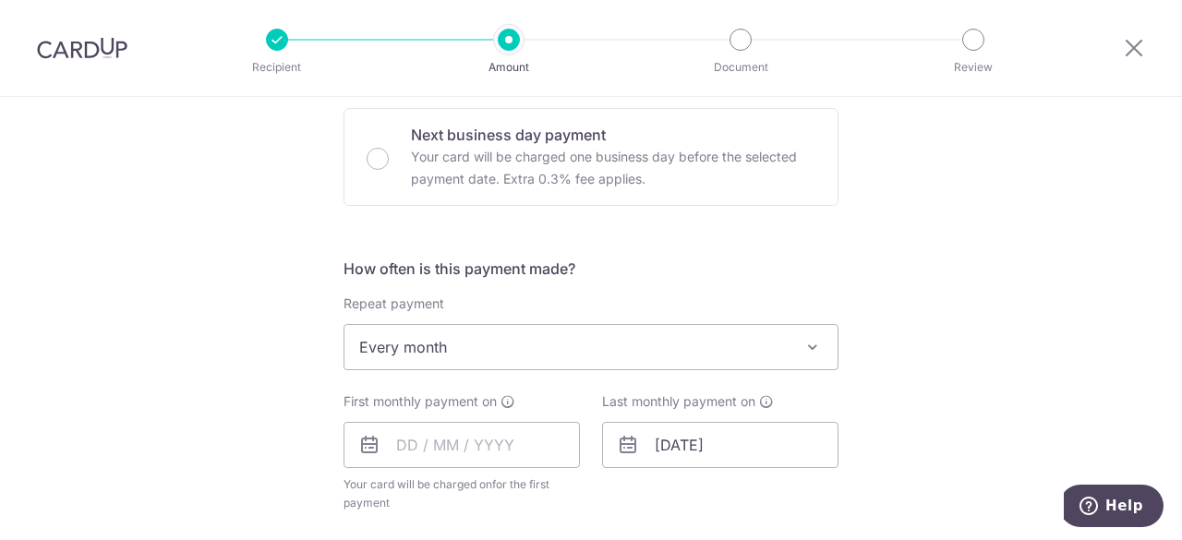
click at [995, 302] on div "Tell us more about your payment Enter payment amount SGD 5,500.00 5500.00 Selec…" at bounding box center [591, 387] width 1182 height 1688
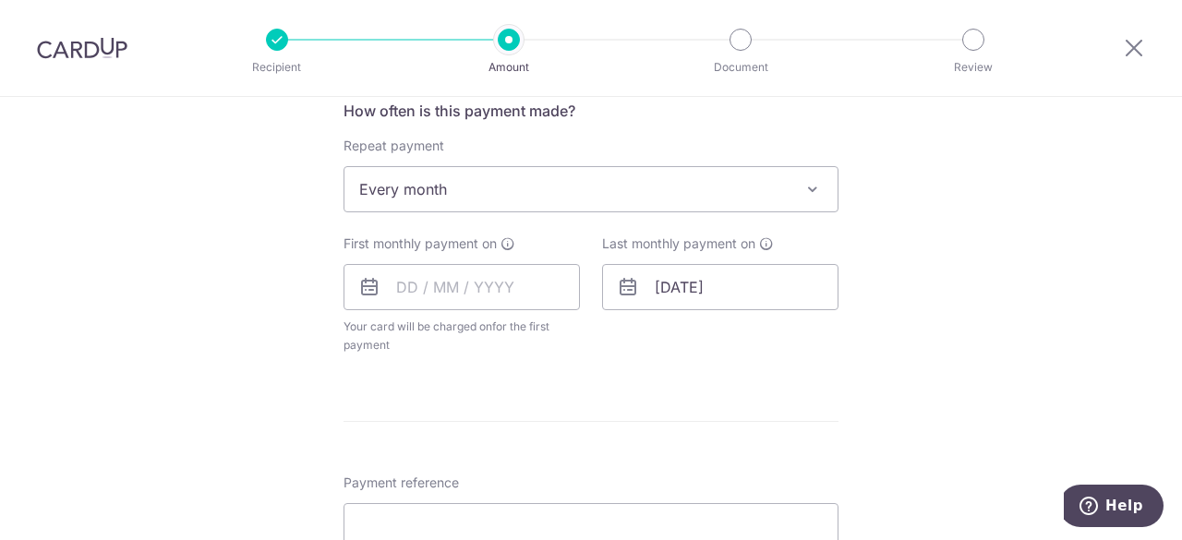
scroll to position [831, 0]
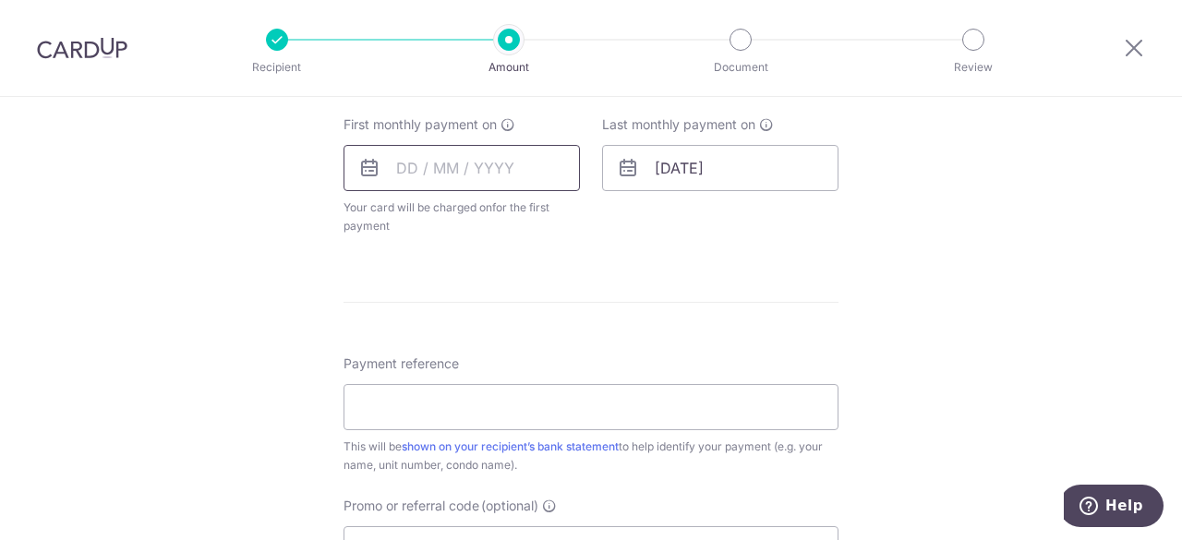
click at [473, 169] on input "text" at bounding box center [461, 168] width 236 height 46
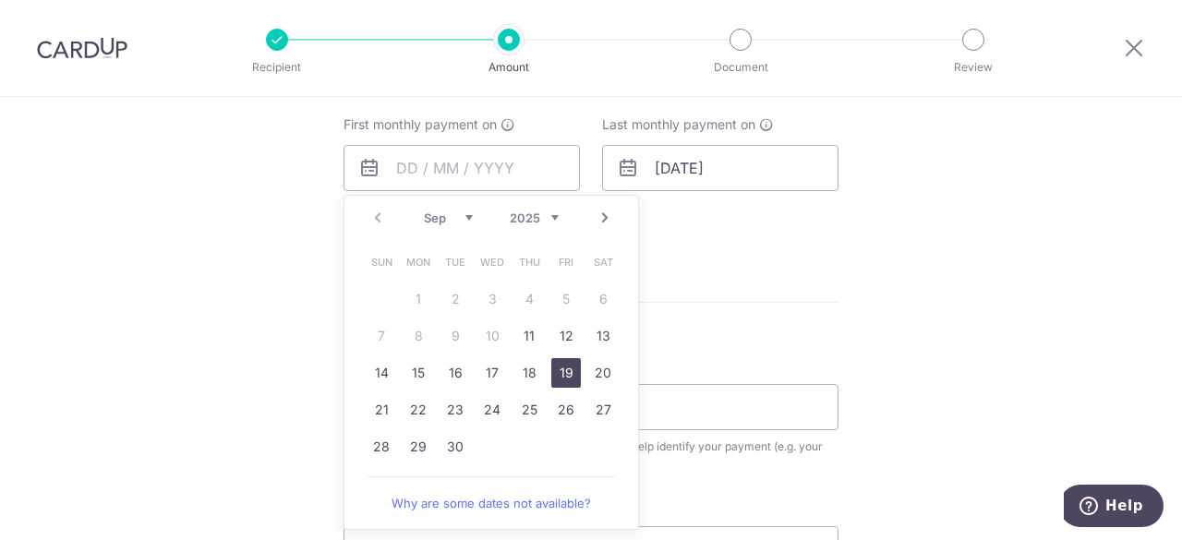
click at [568, 366] on link "19" at bounding box center [566, 373] width 30 height 30
click at [890, 285] on div "Tell us more about your payment Enter payment amount SGD 5,500.00 5500.00 Selec…" at bounding box center [591, 110] width 1182 height 1688
type input "19/09/2025"
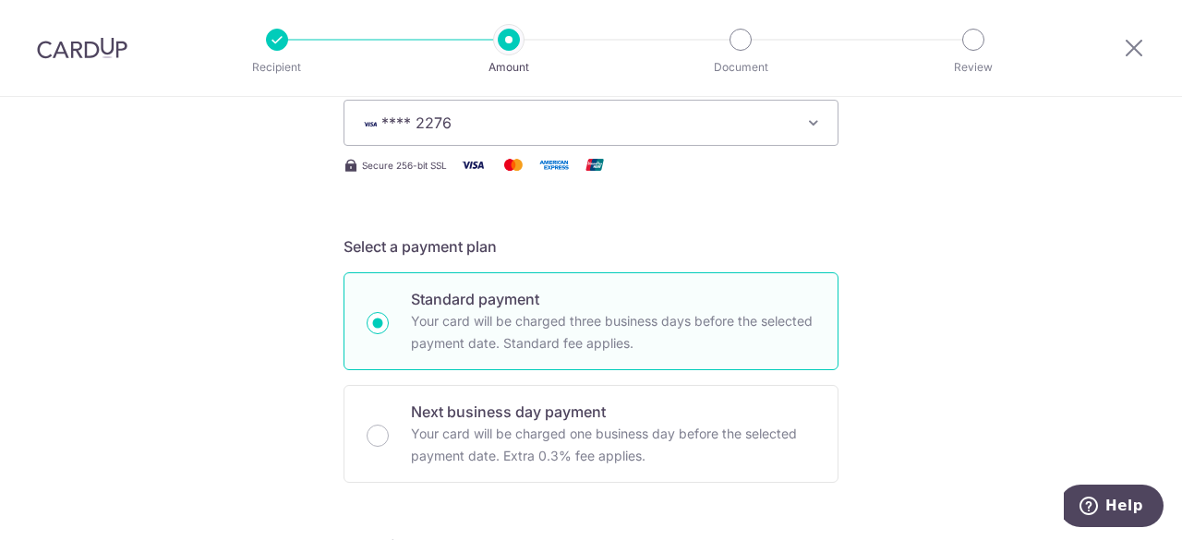
scroll to position [646, 0]
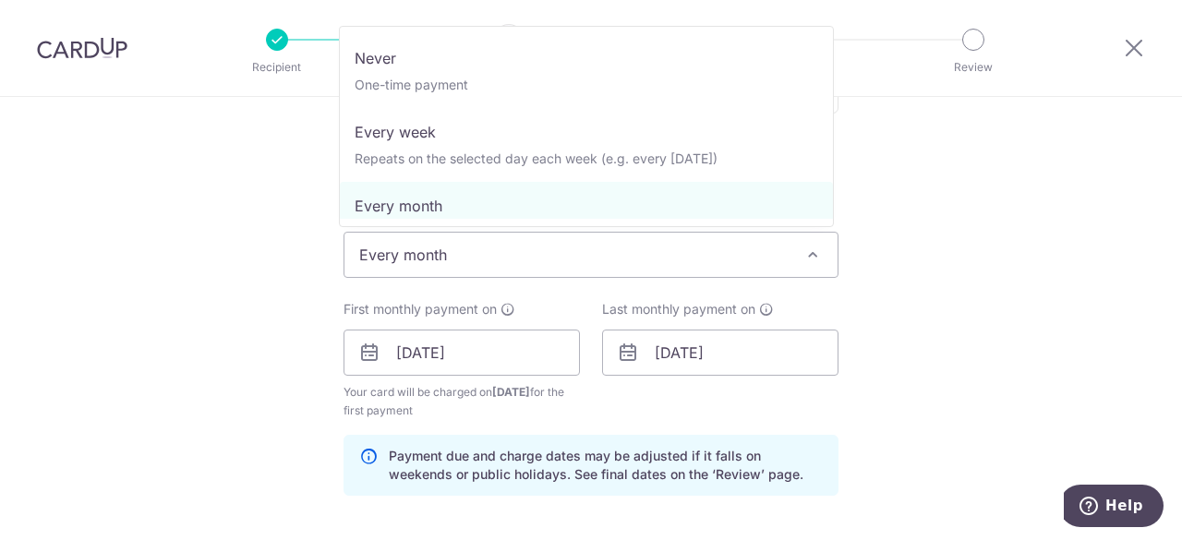
click at [801, 256] on span at bounding box center [812, 255] width 22 height 22
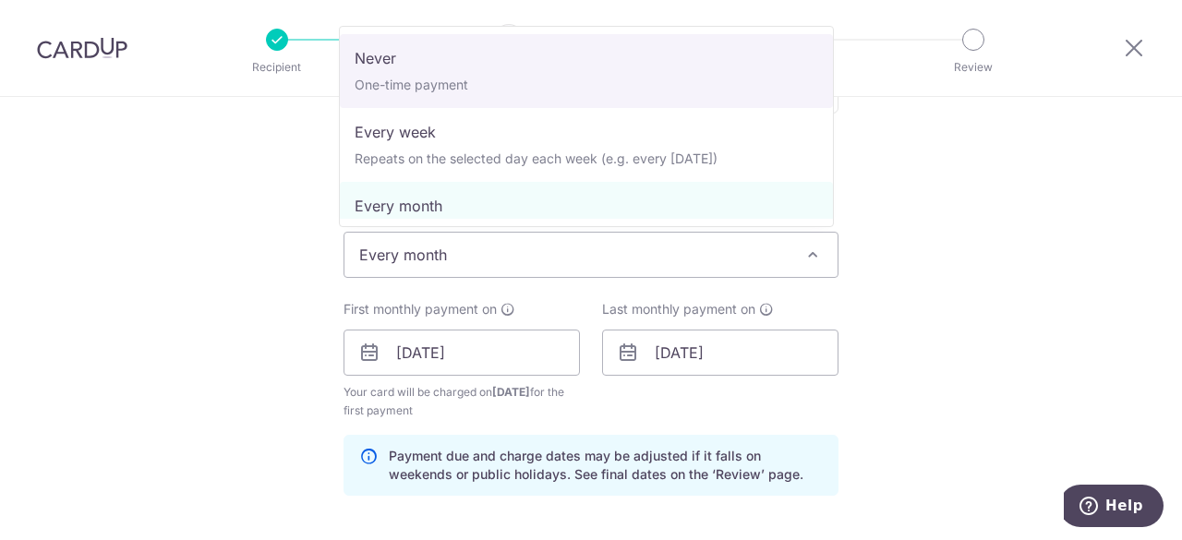
select select "1"
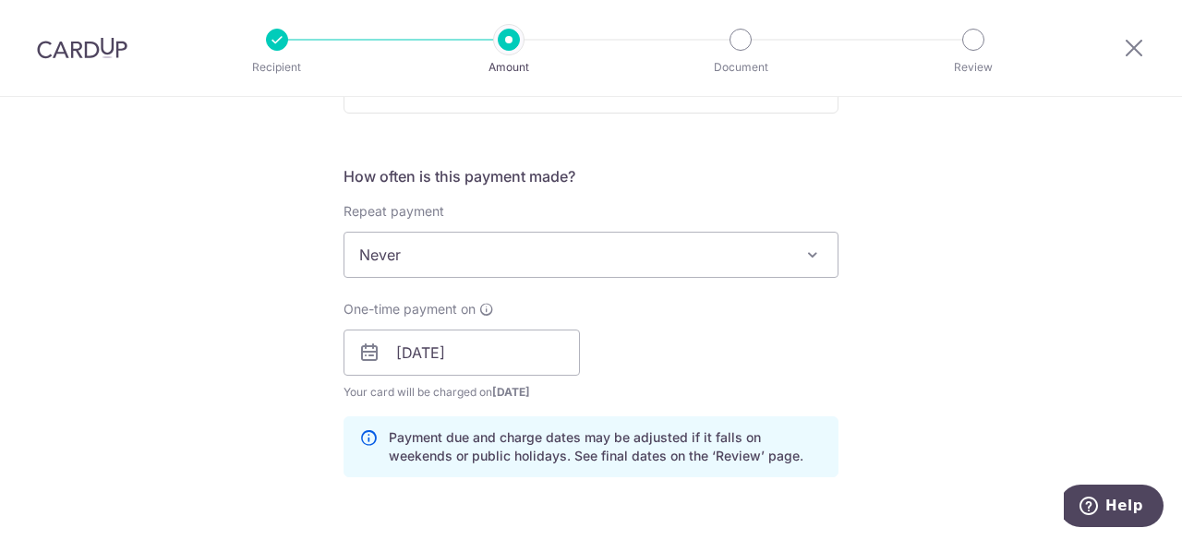
click at [940, 326] on div "Tell us more about your payment Enter payment amount SGD 5,500.00 5500.00 Selec…" at bounding box center [591, 323] width 1182 height 1745
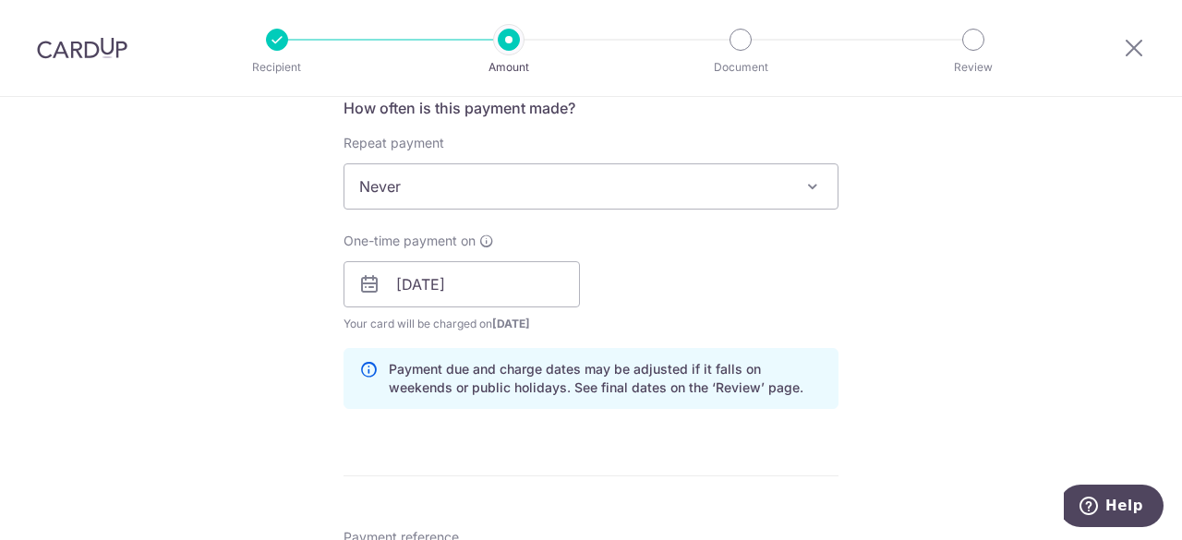
scroll to position [738, 0]
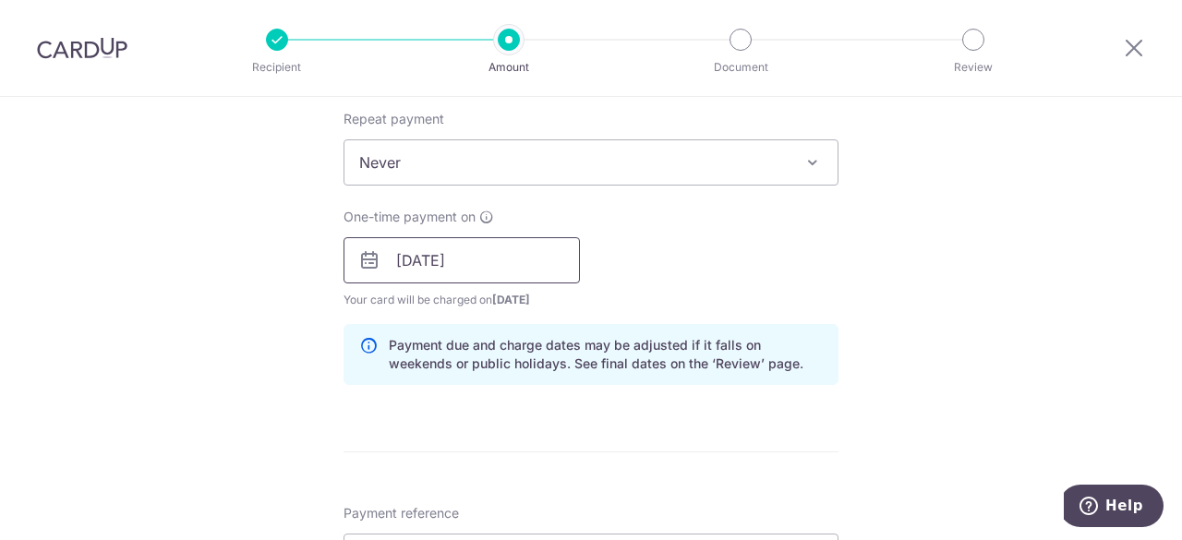
click at [493, 259] on input "19/09/2025" at bounding box center [461, 260] width 236 height 46
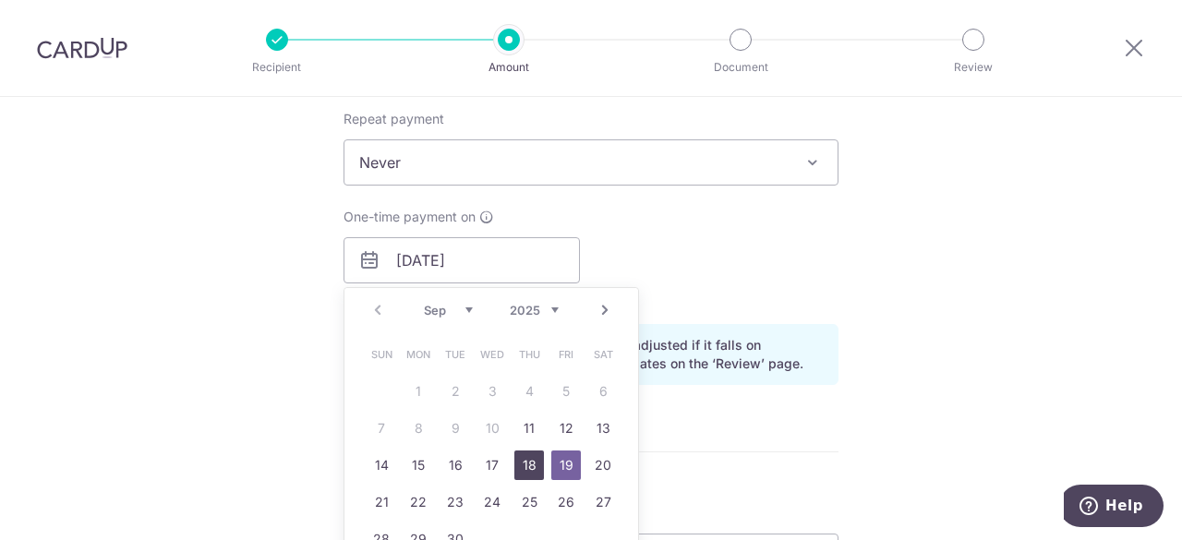
click at [517, 468] on link "18" at bounding box center [529, 465] width 30 height 30
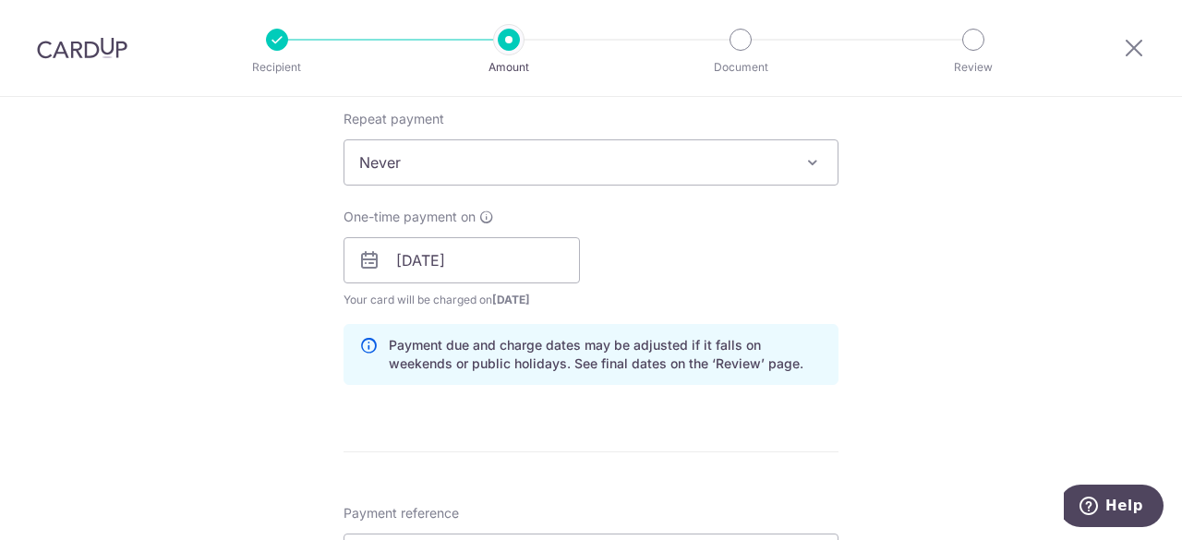
drag, startPoint x: 840, startPoint y: 314, endPoint x: 854, endPoint y: 313, distance: 13.9
click at [840, 314] on div "Tell us more about your payment Enter payment amount SGD 5,500.00 5500.00 Selec…" at bounding box center [591, 230] width 1182 height 1745
click at [530, 264] on input "18/09/2025" at bounding box center [461, 260] width 236 height 46
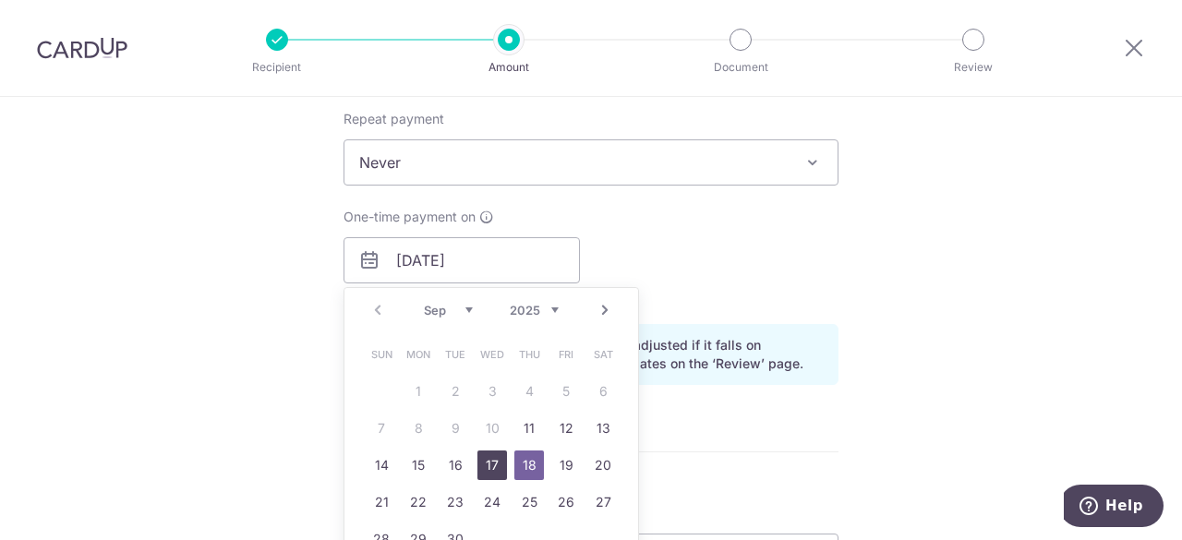
click at [486, 466] on link "17" at bounding box center [492, 465] width 30 height 30
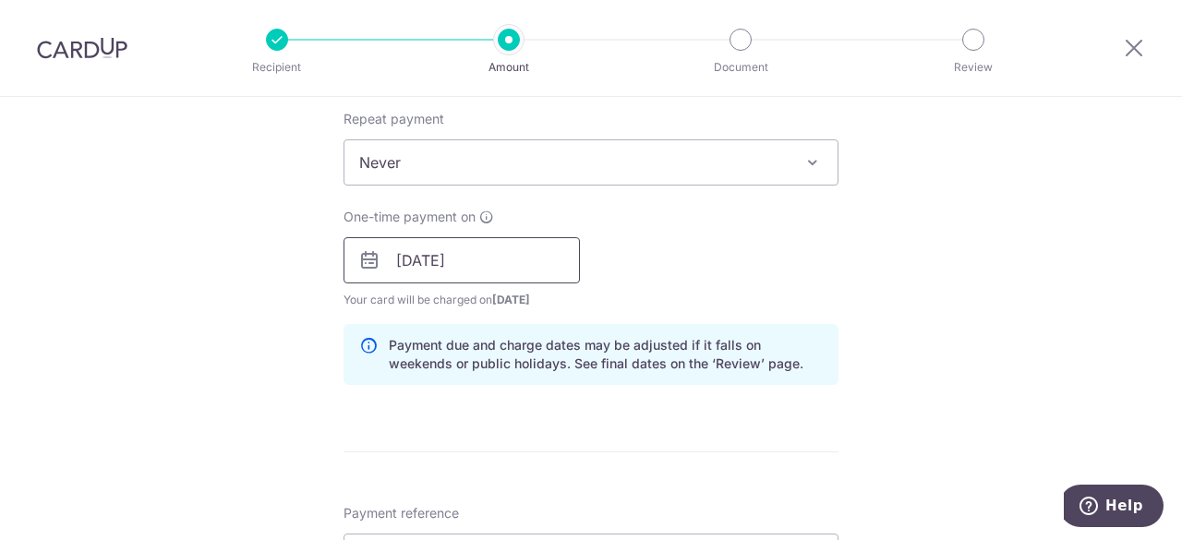
click at [486, 251] on input "17/09/2025" at bounding box center [461, 260] width 236 height 46
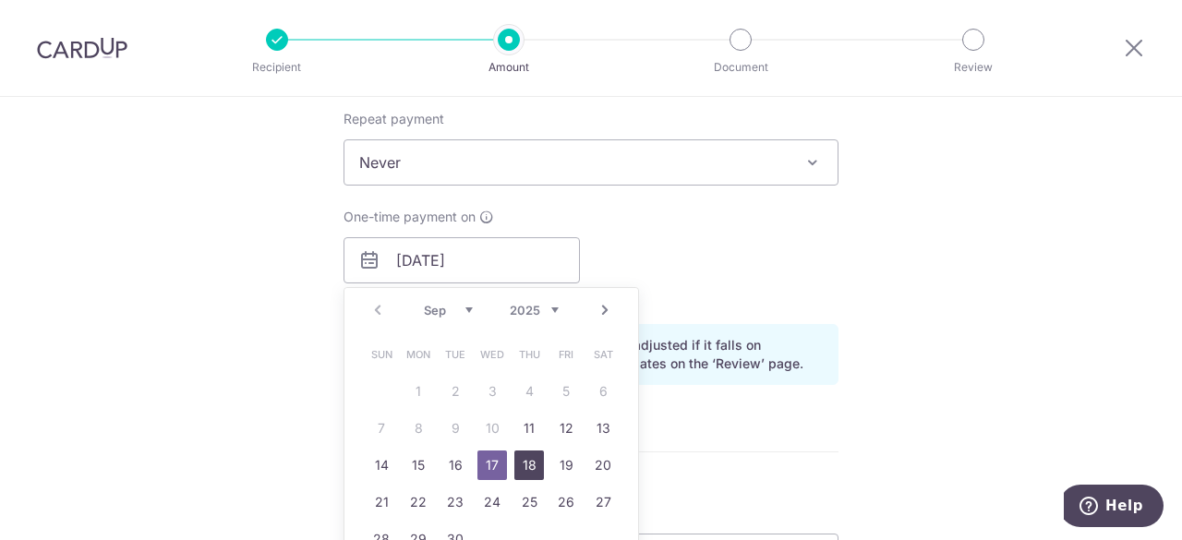
click at [527, 462] on link "18" at bounding box center [529, 465] width 30 height 30
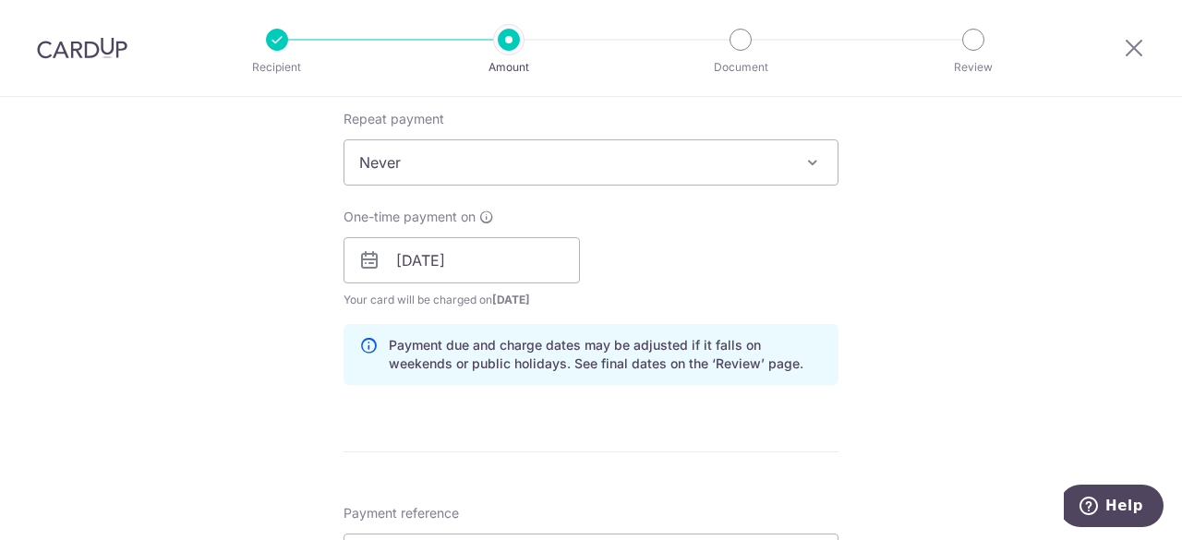
click at [973, 274] on div "Tell us more about your payment Enter payment amount SGD 5,500.00 5500.00 Selec…" at bounding box center [591, 230] width 1182 height 1745
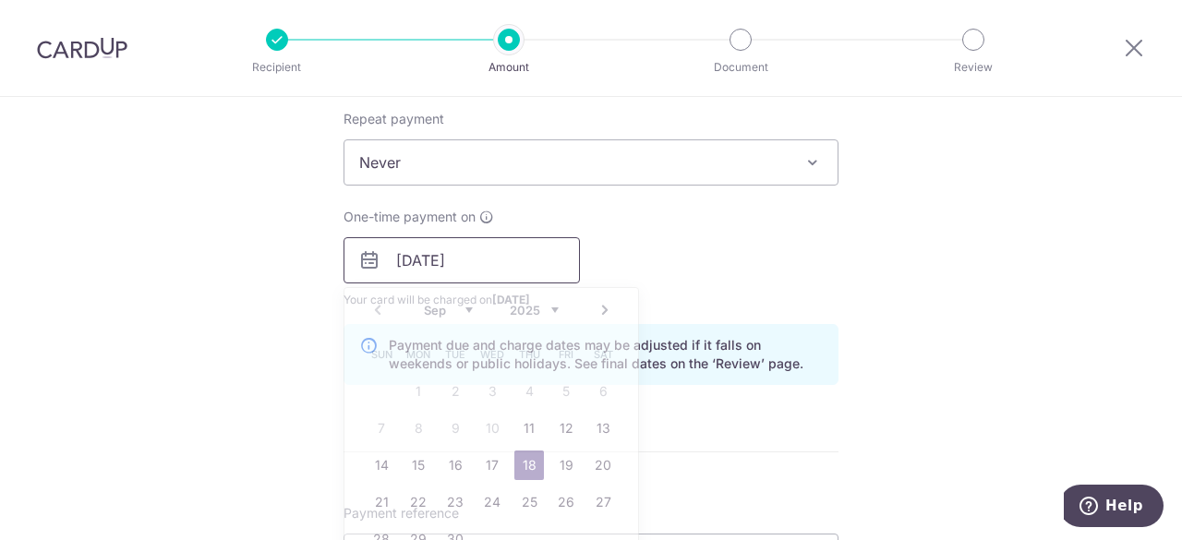
click at [490, 257] on input "18/09/2025" at bounding box center [461, 260] width 236 height 46
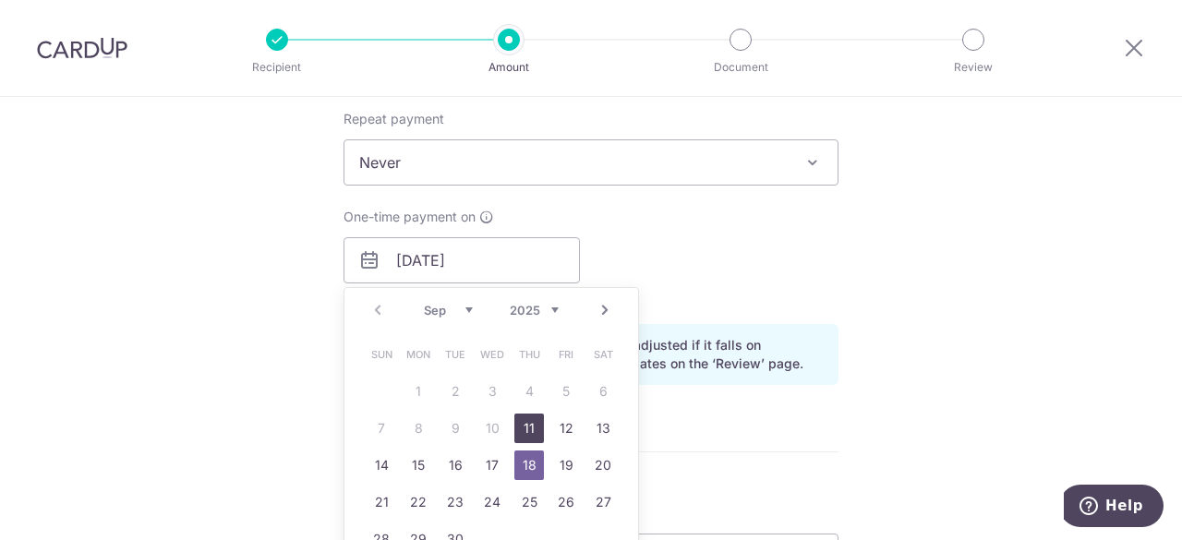
click at [528, 426] on link "11" at bounding box center [529, 429] width 30 height 30
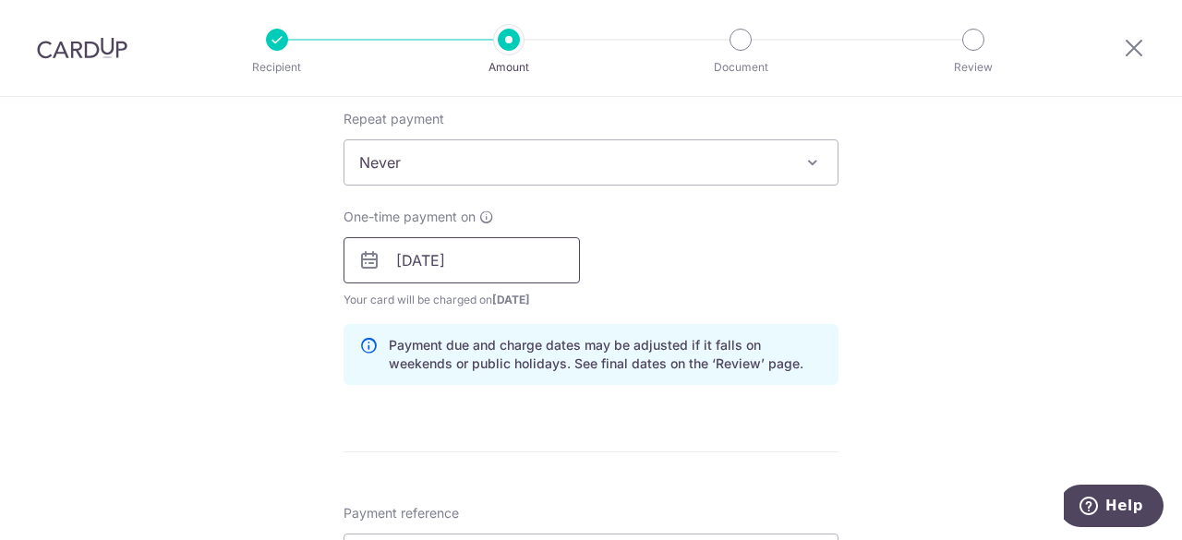
click at [438, 248] on input "11/09/2025" at bounding box center [461, 260] width 236 height 46
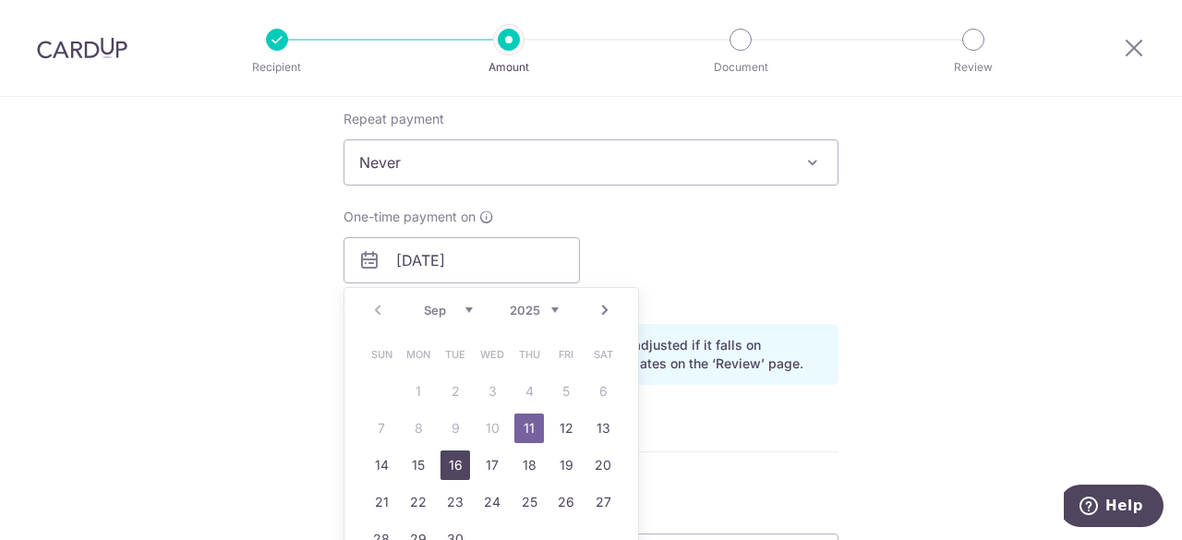
click at [445, 462] on link "16" at bounding box center [455, 465] width 30 height 30
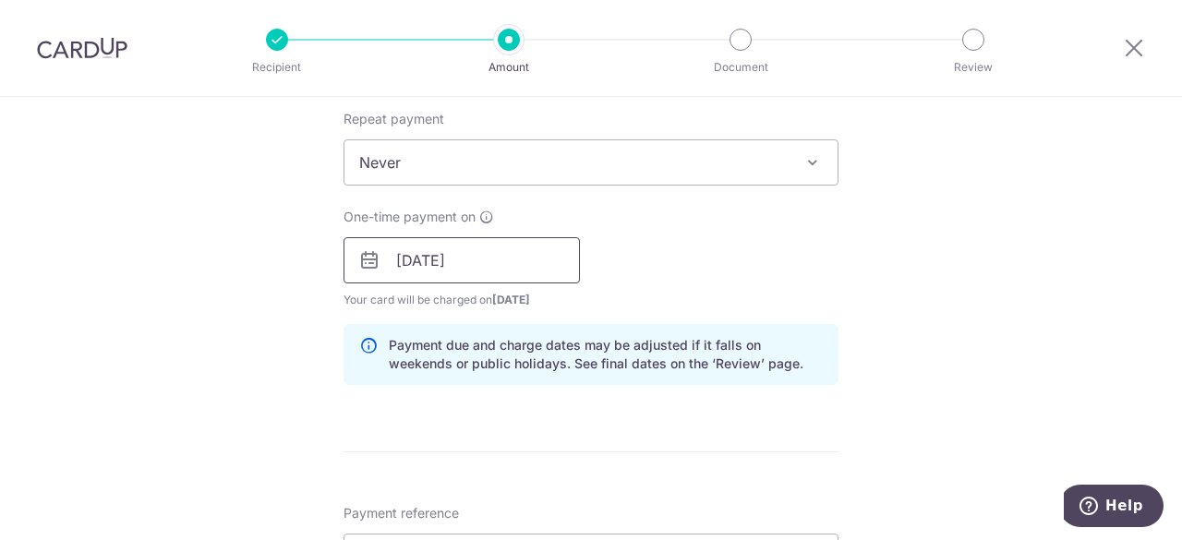
click at [462, 262] on input "16/09/2025" at bounding box center [461, 260] width 236 height 46
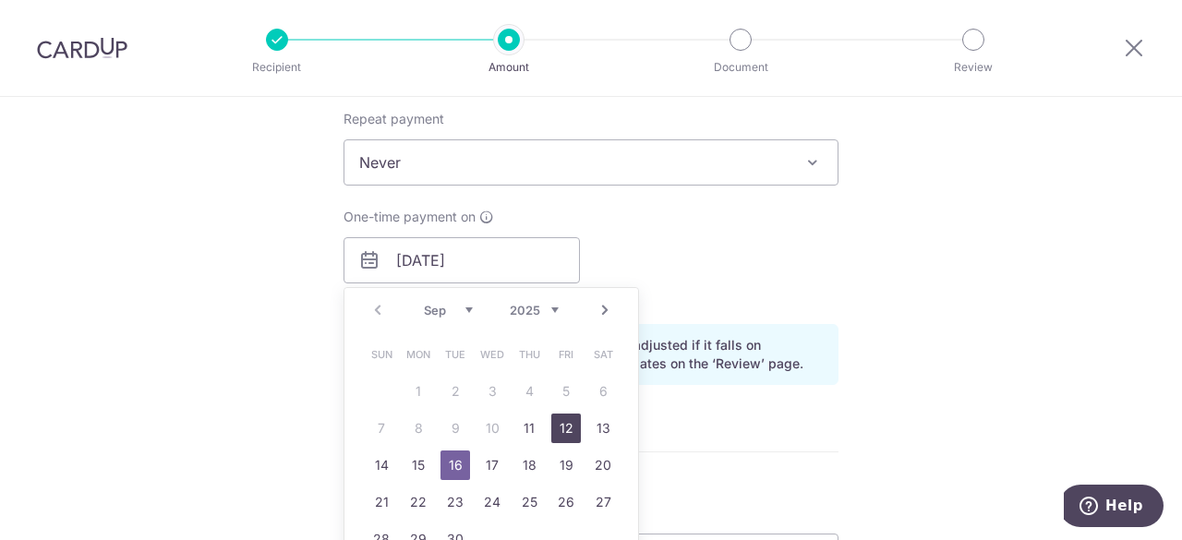
drag, startPoint x: 565, startPoint y: 431, endPoint x: 397, endPoint y: 29, distance: 436.1
click at [565, 431] on link "12" at bounding box center [566, 429] width 30 height 30
click at [852, 436] on div "Tell us more about your payment Enter payment amount SGD 5,500.00 5500.00 Selec…" at bounding box center [591, 230] width 1182 height 1745
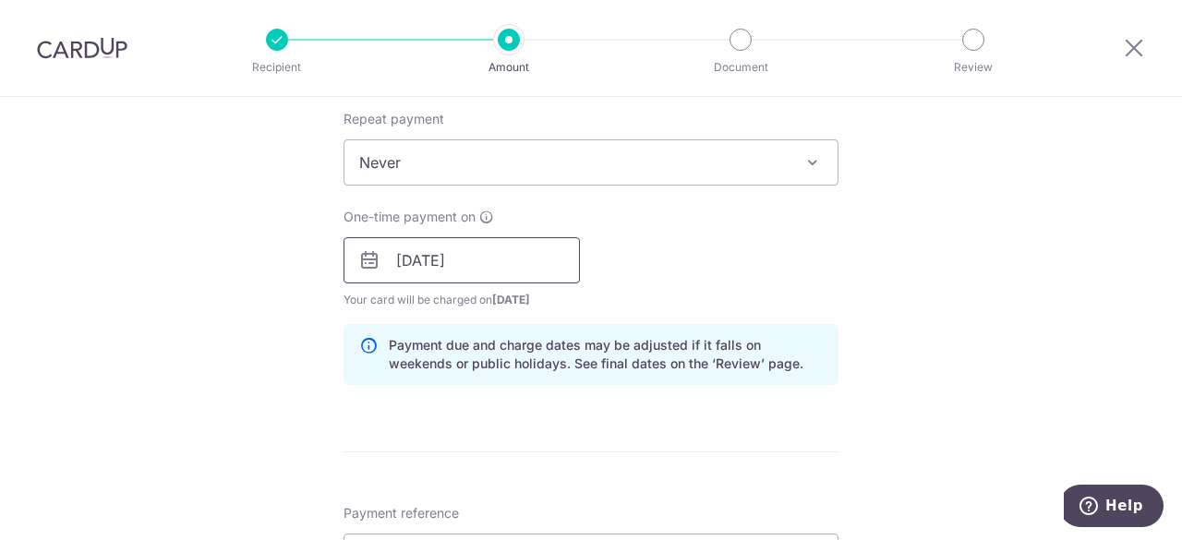
click at [465, 253] on input "12/09/2025" at bounding box center [461, 260] width 236 height 46
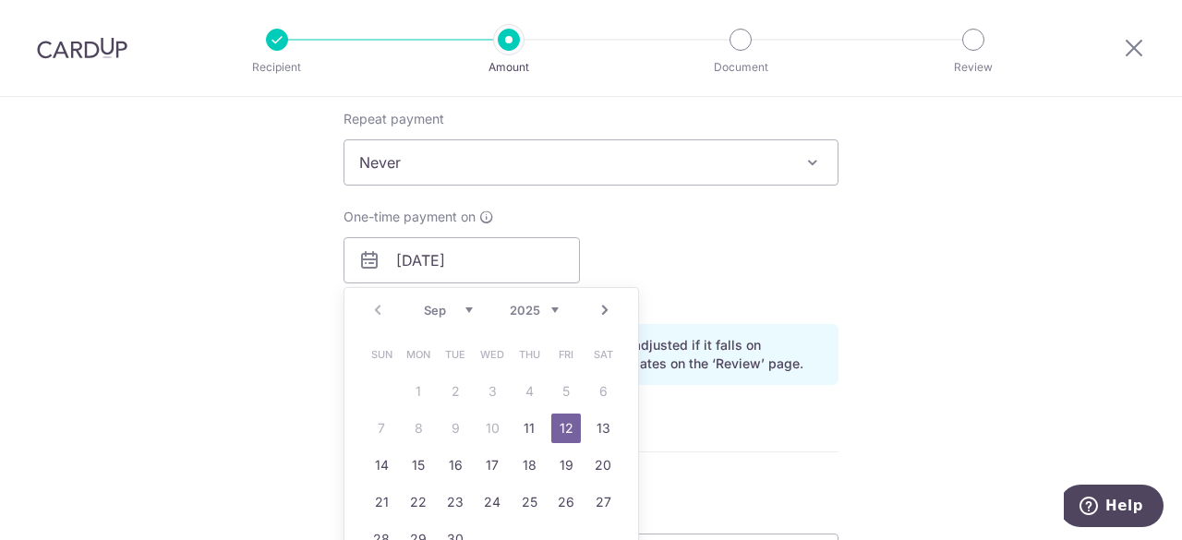
click at [562, 423] on link "12" at bounding box center [566, 429] width 30 height 30
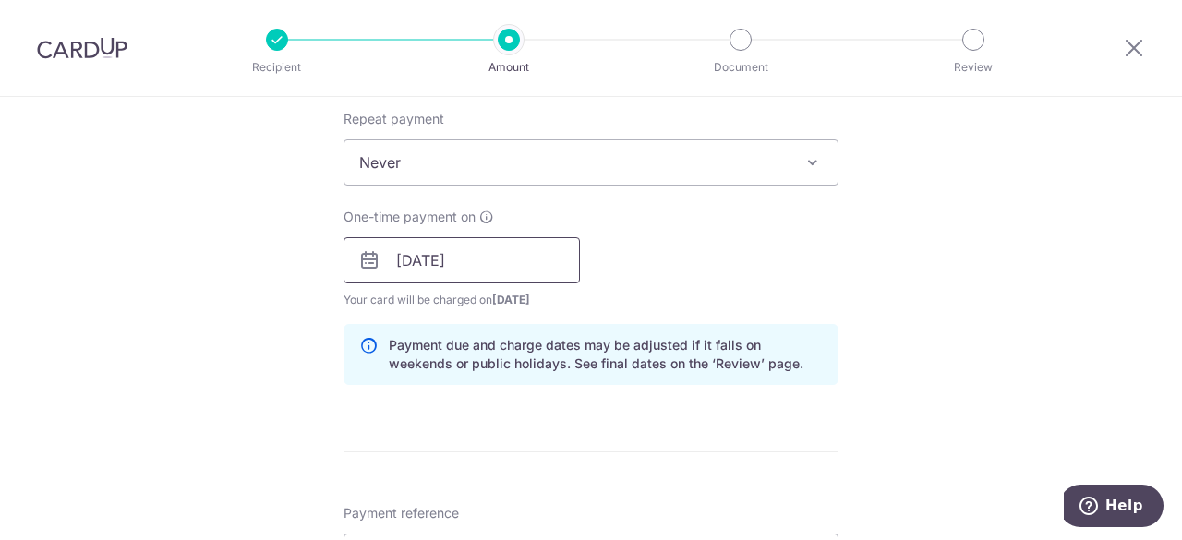
click at [430, 261] on input "12/09/2025" at bounding box center [461, 260] width 236 height 46
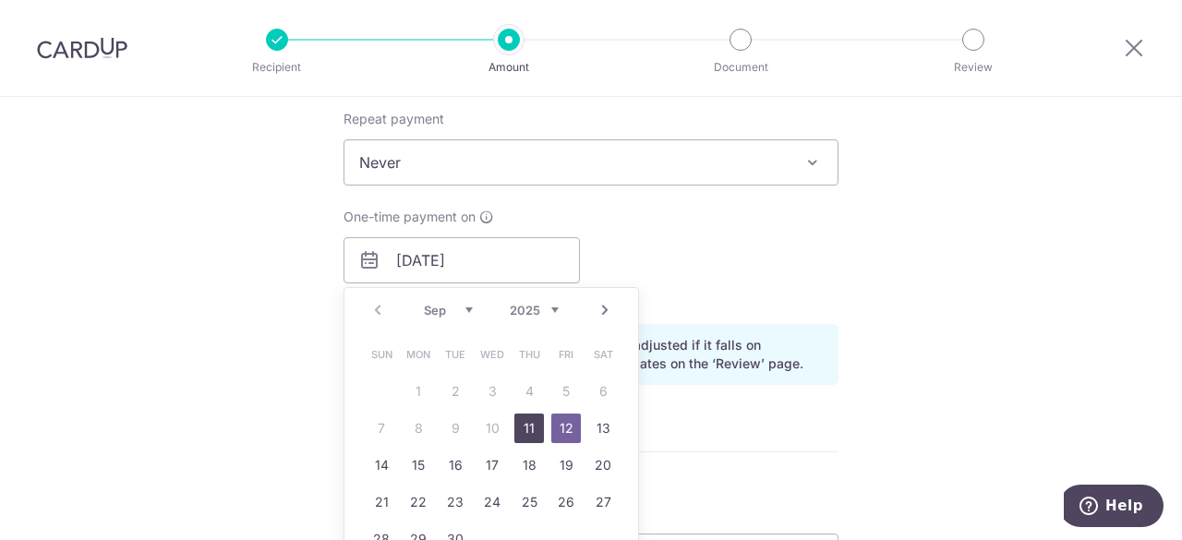
click at [528, 429] on link "11" at bounding box center [529, 429] width 30 height 30
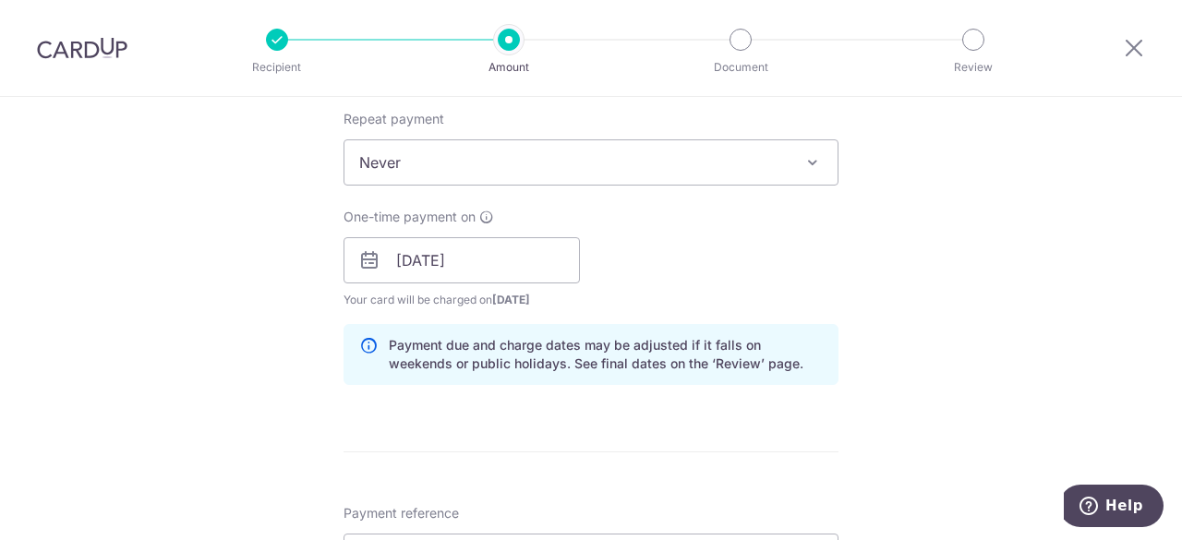
click at [919, 324] on div "Tell us more about your payment Enter payment amount SGD 5,500.00 5500.00 Selec…" at bounding box center [591, 230] width 1182 height 1745
click at [500, 258] on input "11/09/2025" at bounding box center [461, 260] width 236 height 46
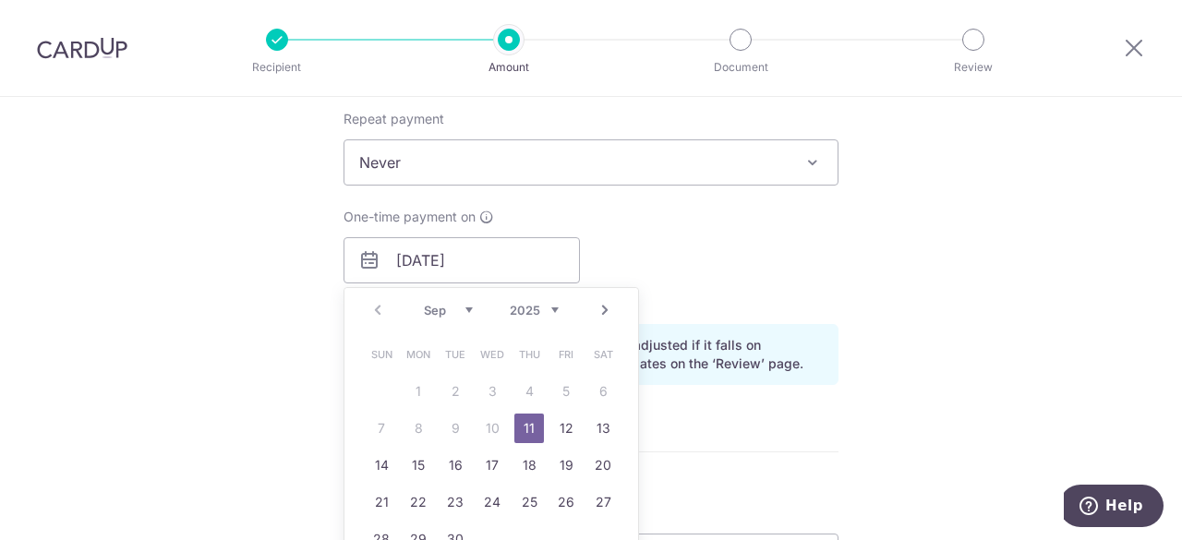
click at [528, 422] on link "11" at bounding box center [529, 429] width 30 height 30
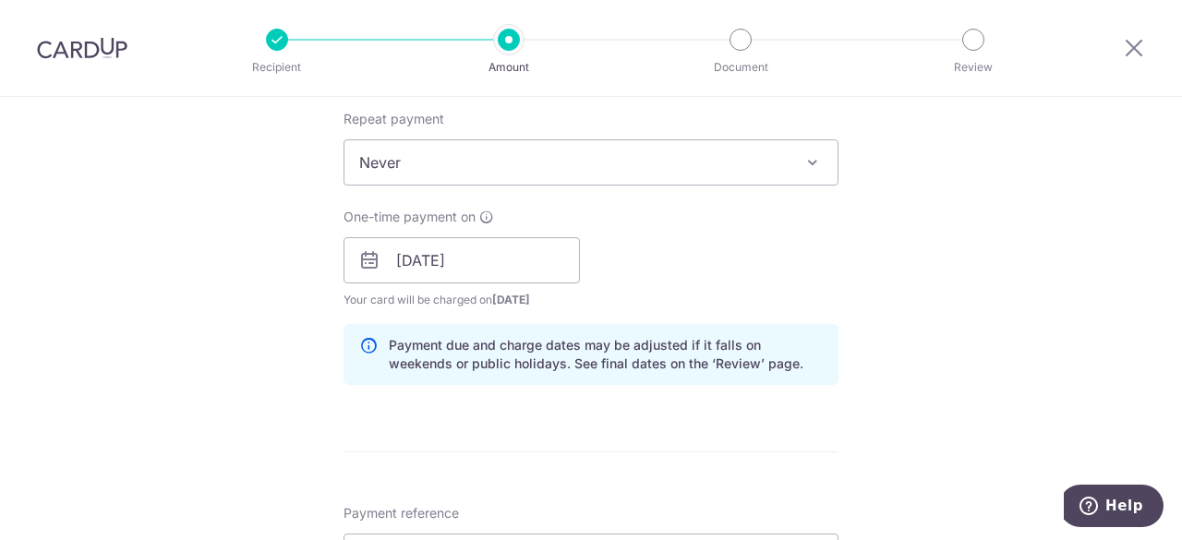
click at [680, 264] on div "One-time payment on 11/09/2025 Prev Next Jan Feb Mar Apr May Jun Jul Aug Sep Oc…" at bounding box center [590, 259] width 517 height 102
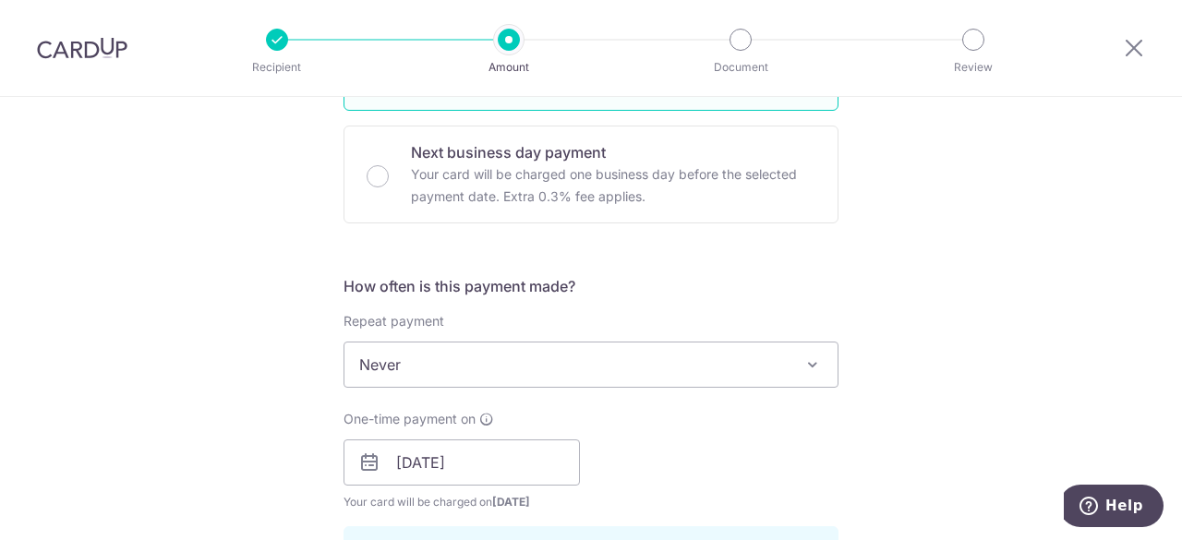
scroll to position [646, 0]
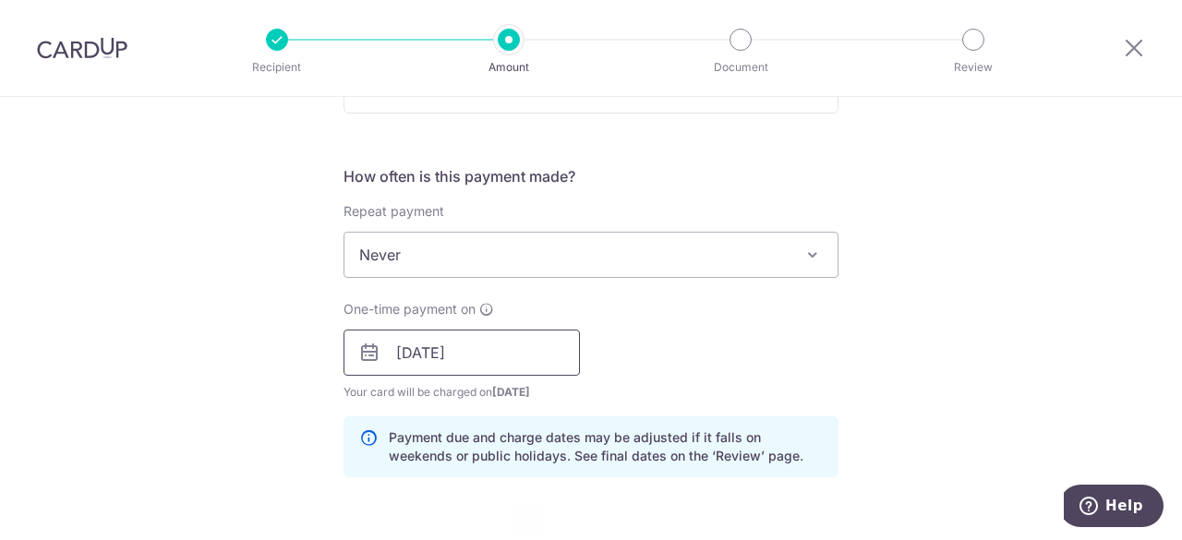
click at [469, 344] on input "11/09/2025" at bounding box center [461, 353] width 236 height 46
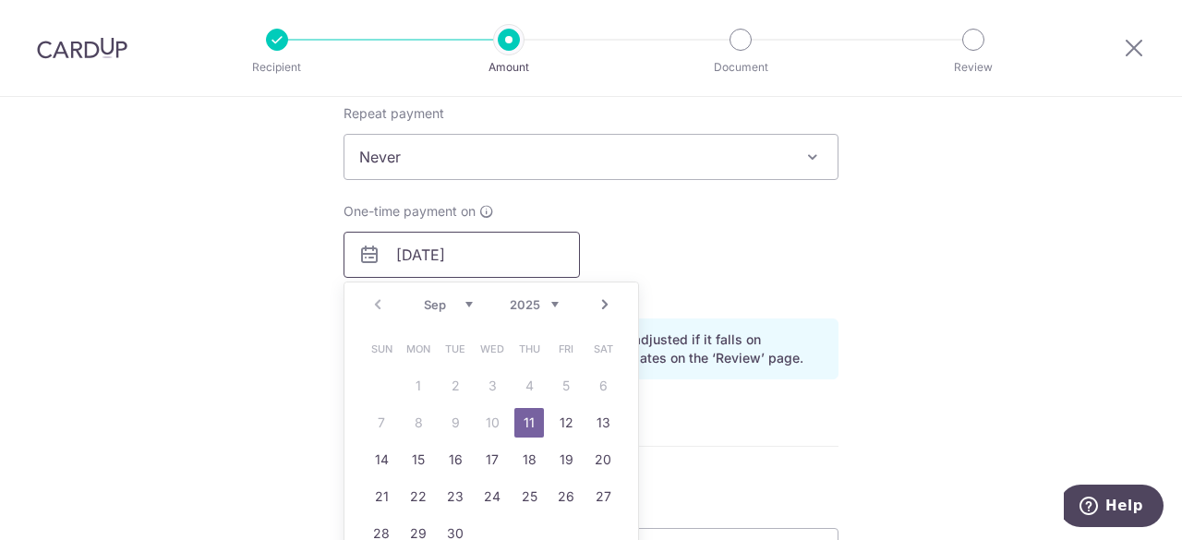
scroll to position [831, 0]
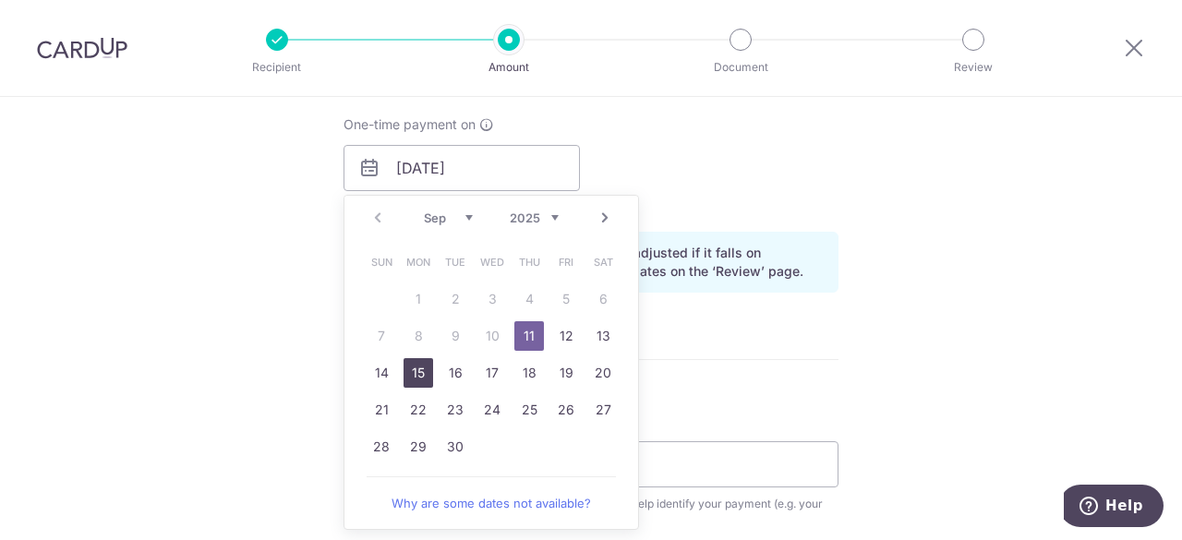
click at [417, 366] on link "15" at bounding box center [418, 373] width 30 height 30
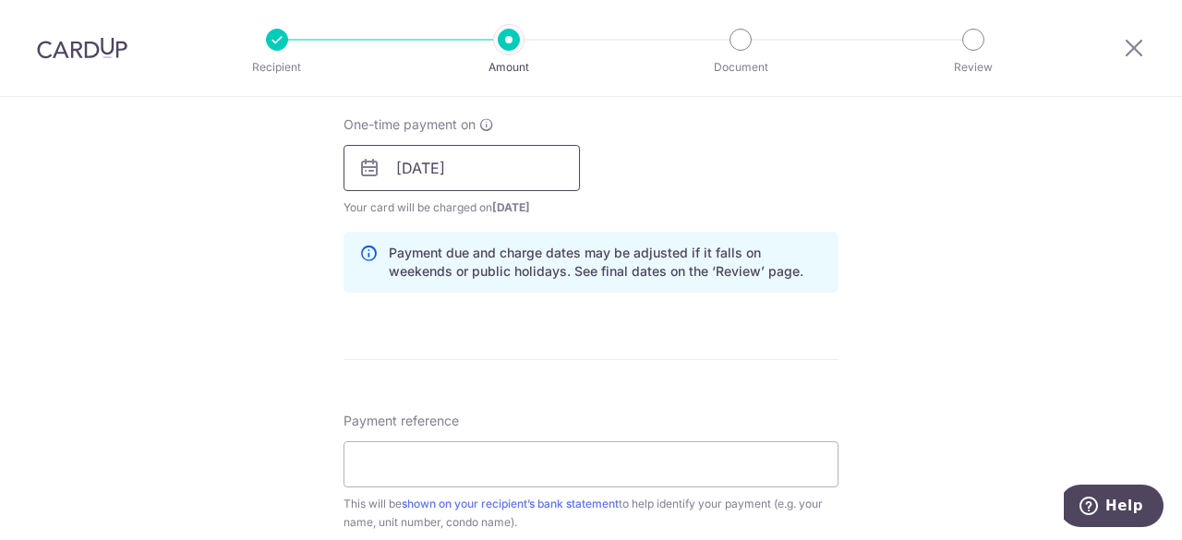
click at [482, 169] on input "15/09/2025" at bounding box center [461, 168] width 236 height 46
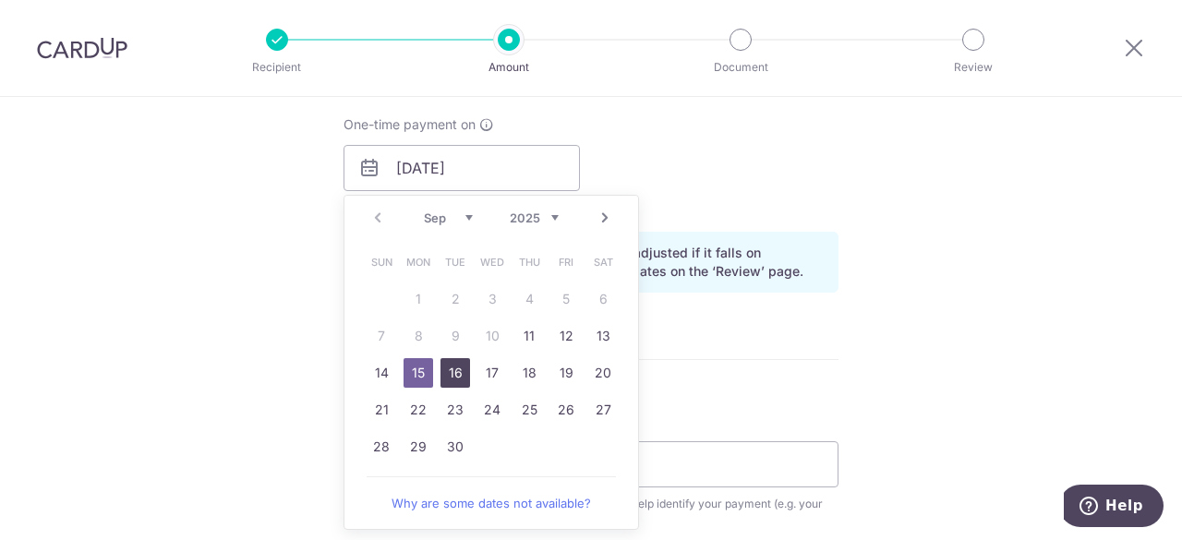
click at [450, 368] on link "16" at bounding box center [455, 373] width 30 height 30
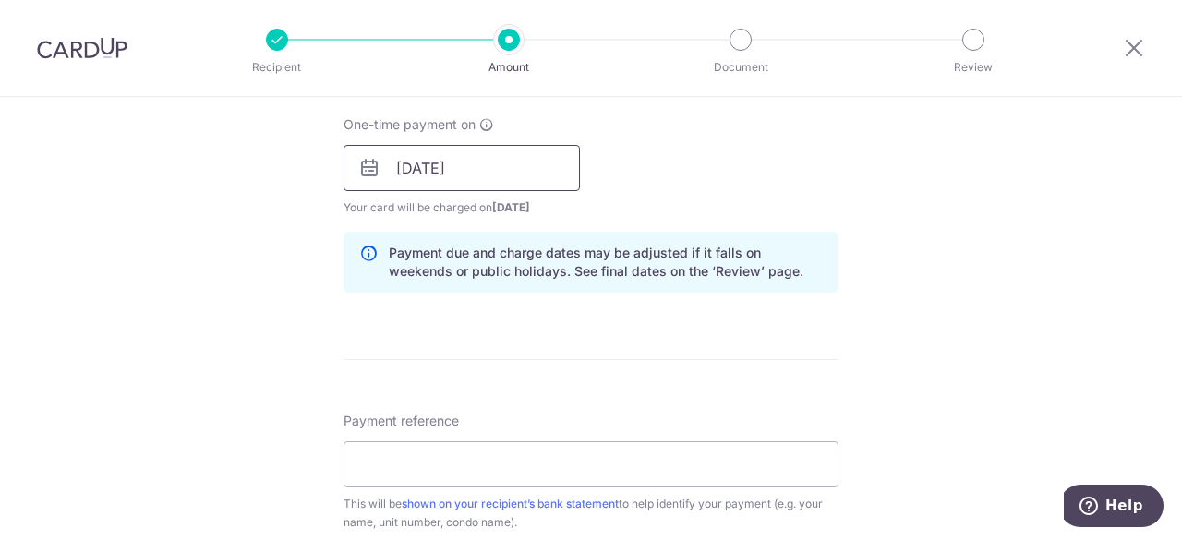
click at [487, 155] on input "16/09/2025" at bounding box center [461, 168] width 236 height 46
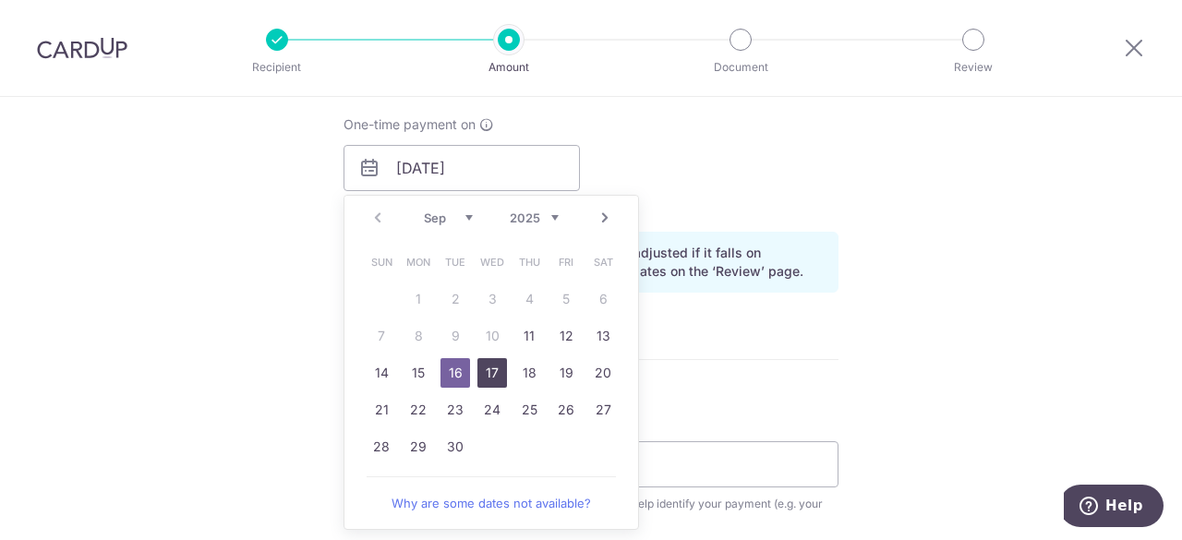
click at [486, 366] on link "17" at bounding box center [492, 373] width 30 height 30
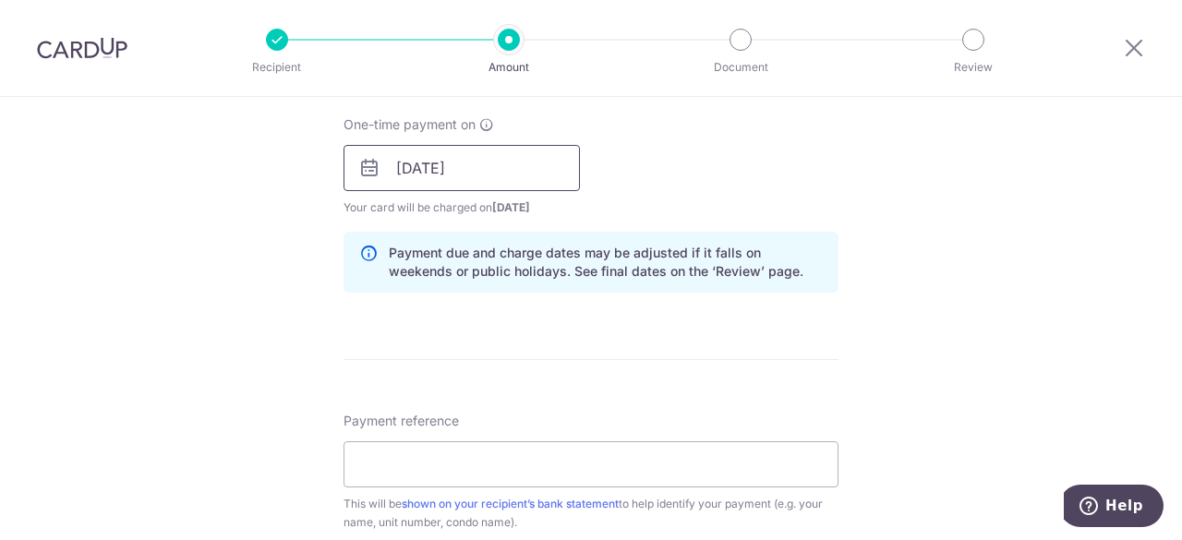
click at [500, 178] on input "17/09/2025" at bounding box center [461, 168] width 236 height 46
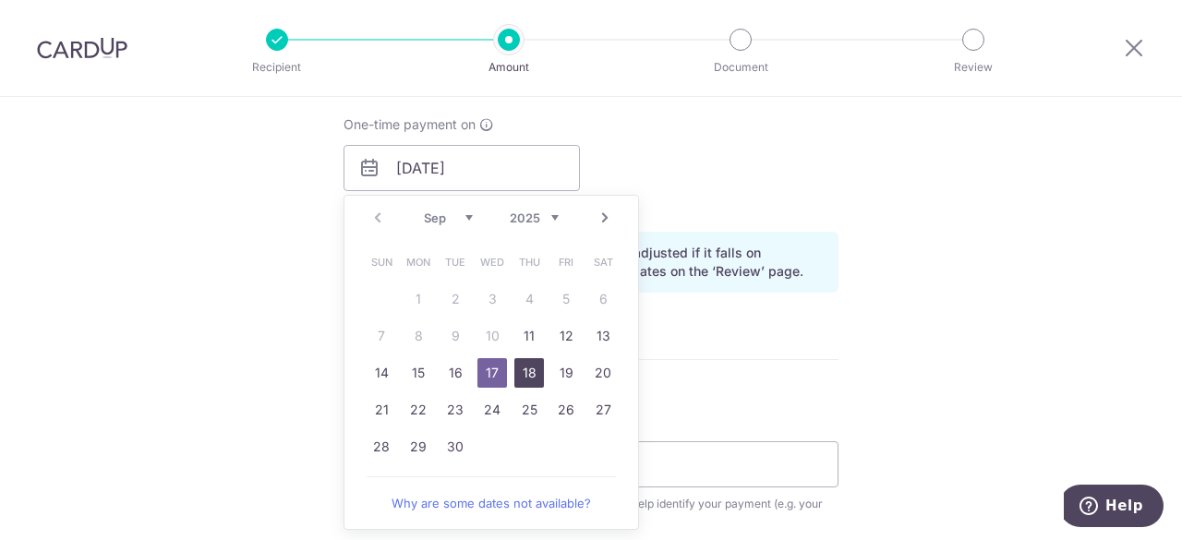
drag, startPoint x: 532, startPoint y: 373, endPoint x: 809, endPoint y: 308, distance: 284.4
click at [532, 373] on link "18" at bounding box center [529, 373] width 30 height 30
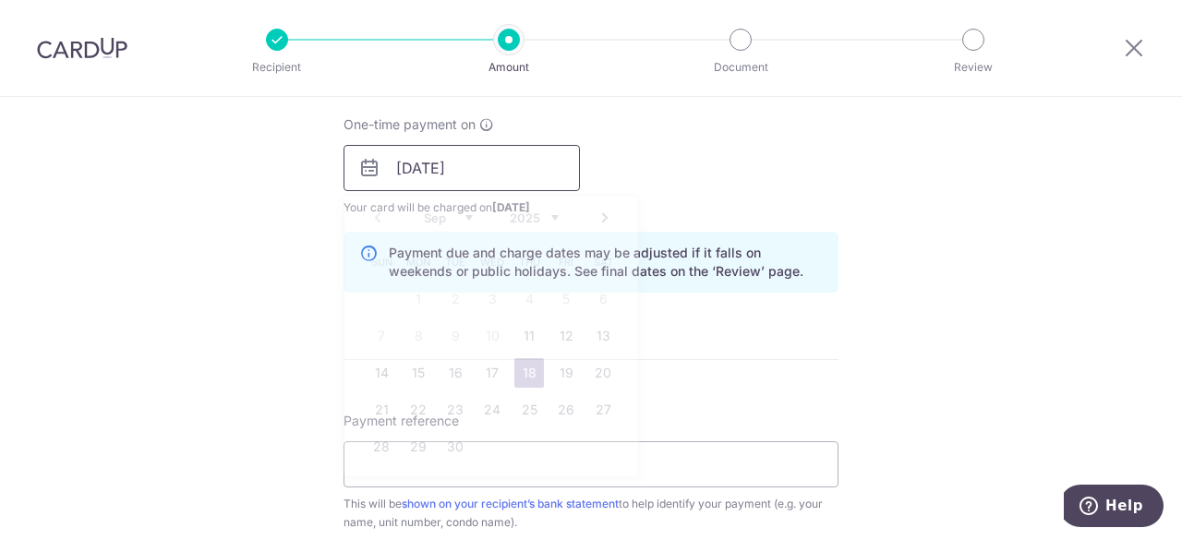
click at [487, 174] on input "18/09/2025" at bounding box center [461, 168] width 236 height 46
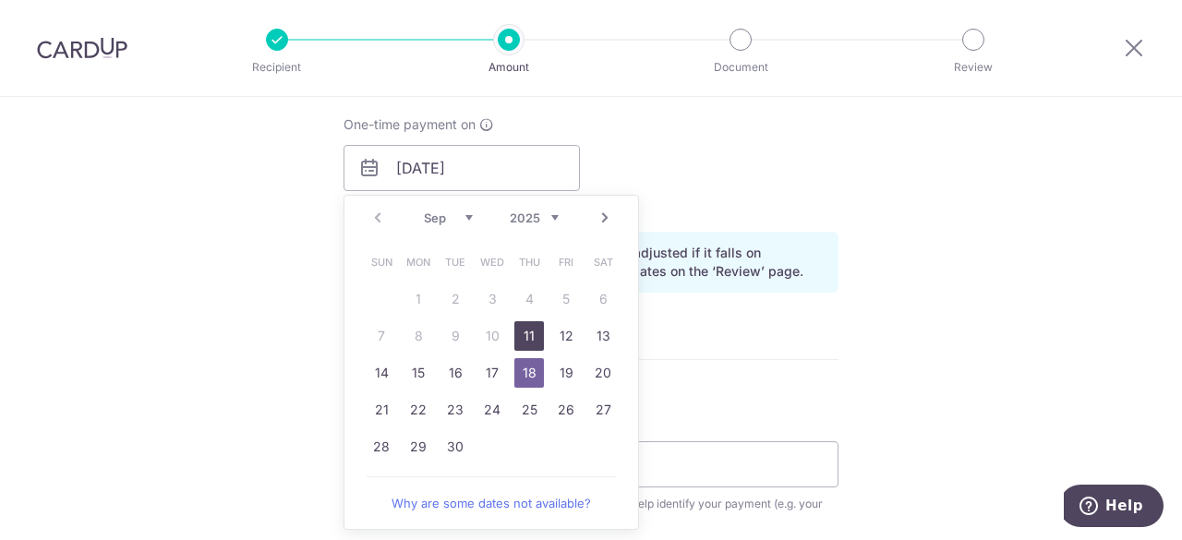
click at [515, 331] on link "11" at bounding box center [529, 336] width 30 height 30
type input "11/09/2025"
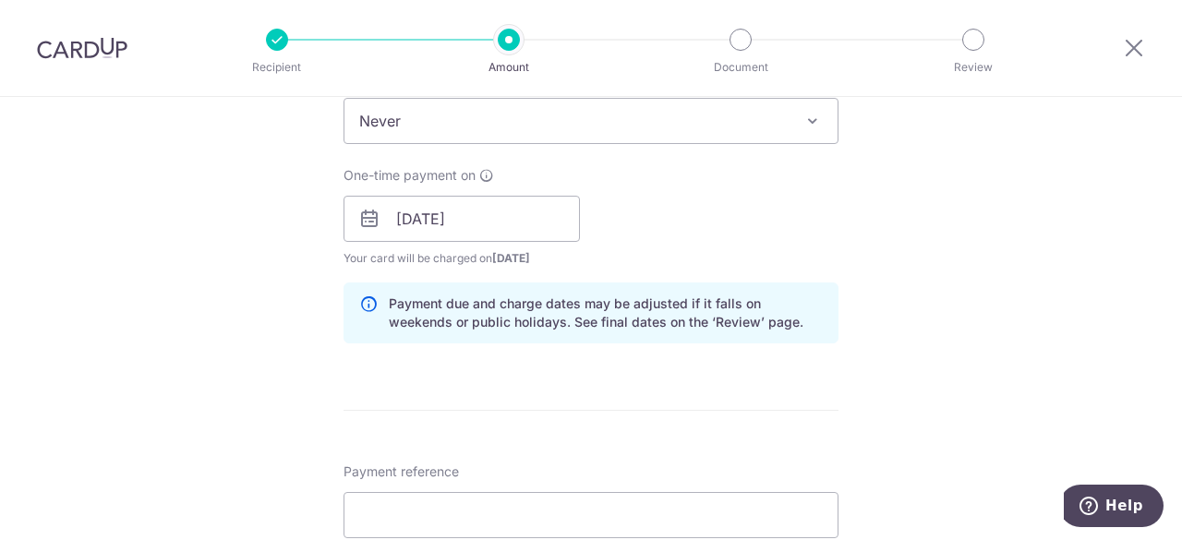
scroll to position [1015, 0]
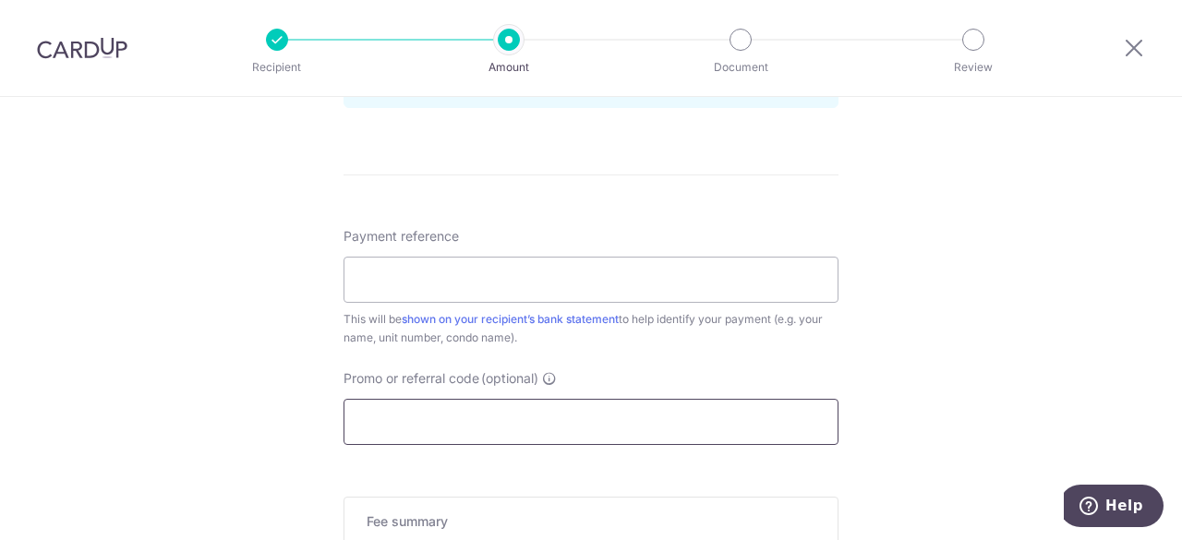
click at [554, 408] on input "Promo or referral code (optional)" at bounding box center [590, 422] width 495 height 46
type input "B"
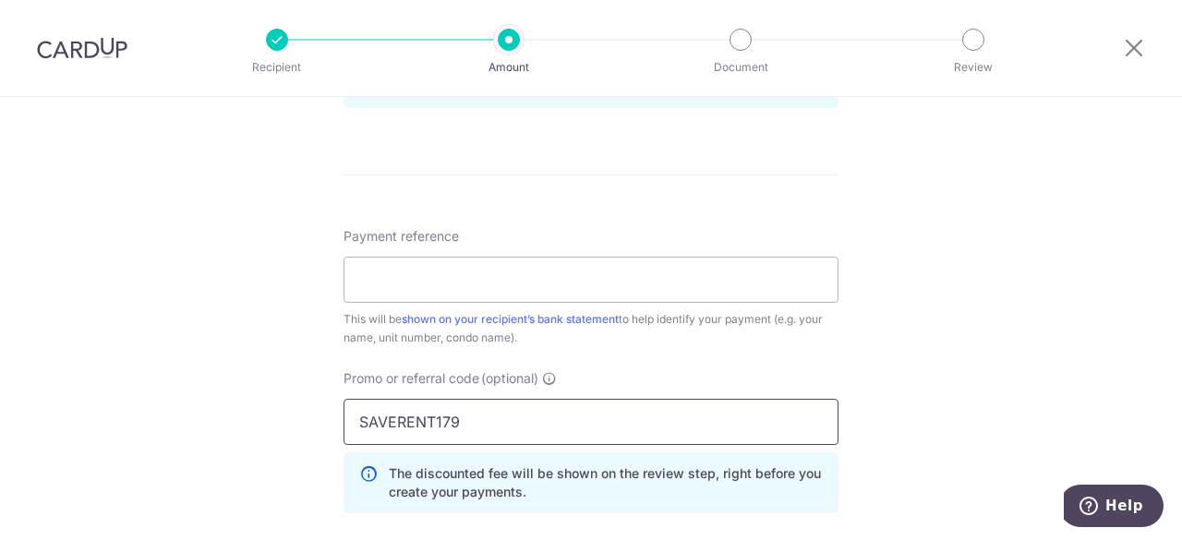
type input "SAVERENT179"
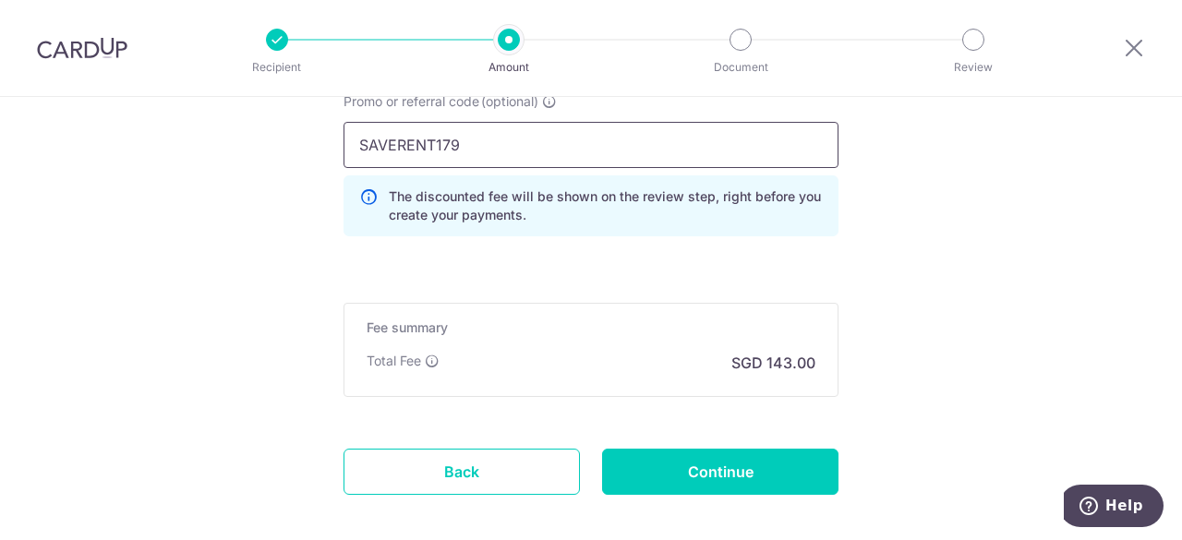
click at [497, 145] on input "SAVERENT179" at bounding box center [590, 145] width 495 height 46
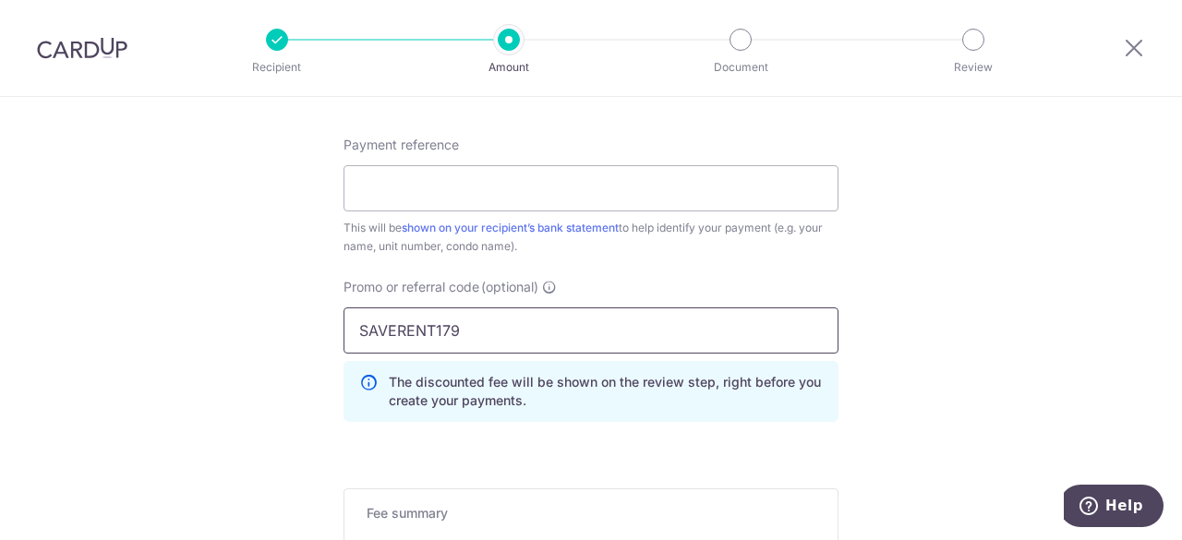
scroll to position [1108, 0]
drag, startPoint x: 471, startPoint y: 322, endPoint x: 246, endPoint y: 302, distance: 225.2
